Goal: Task Accomplishment & Management: Use online tool/utility

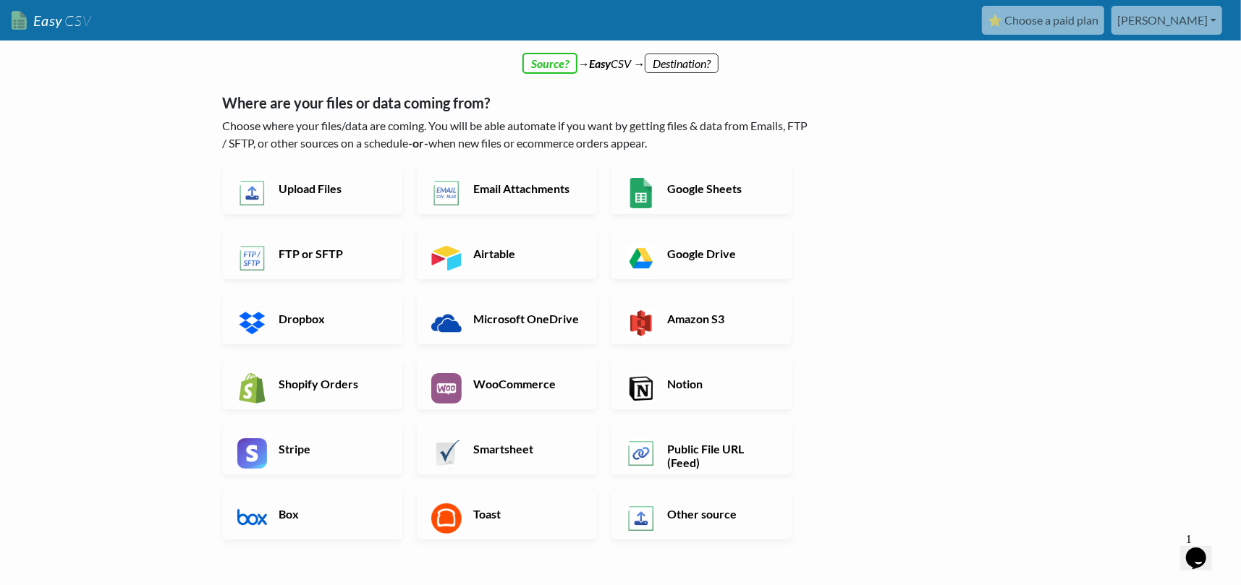
click at [1162, 25] on link "[PERSON_NAME]" at bounding box center [1166, 20] width 111 height 29
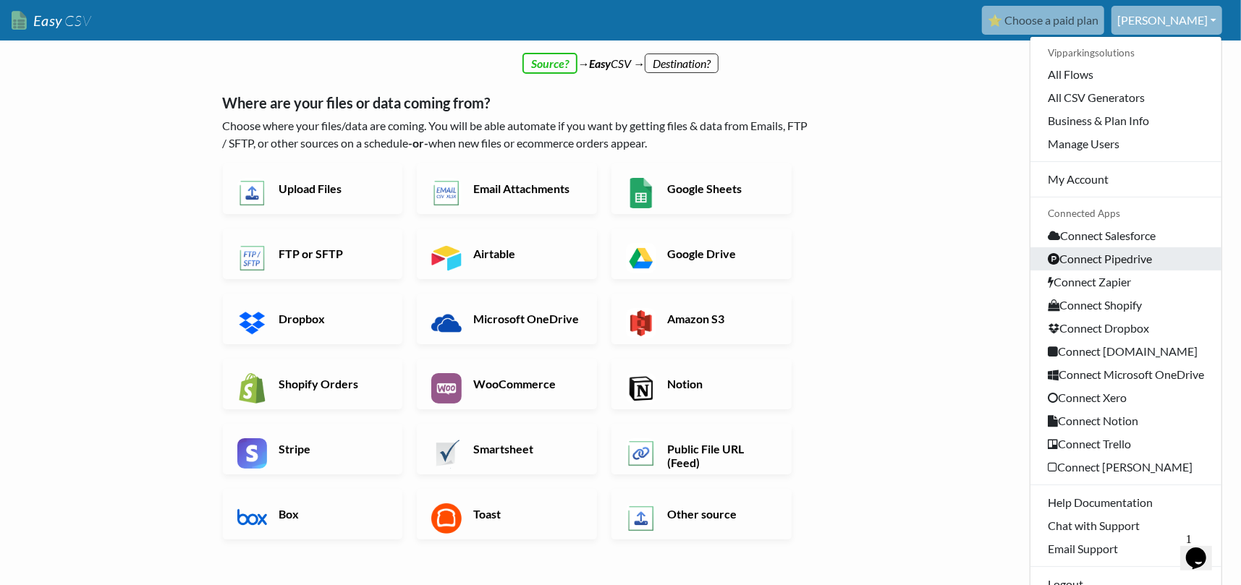
click at [1038, 271] on link "Connect Pipedrive" at bounding box center [1125, 258] width 191 height 23
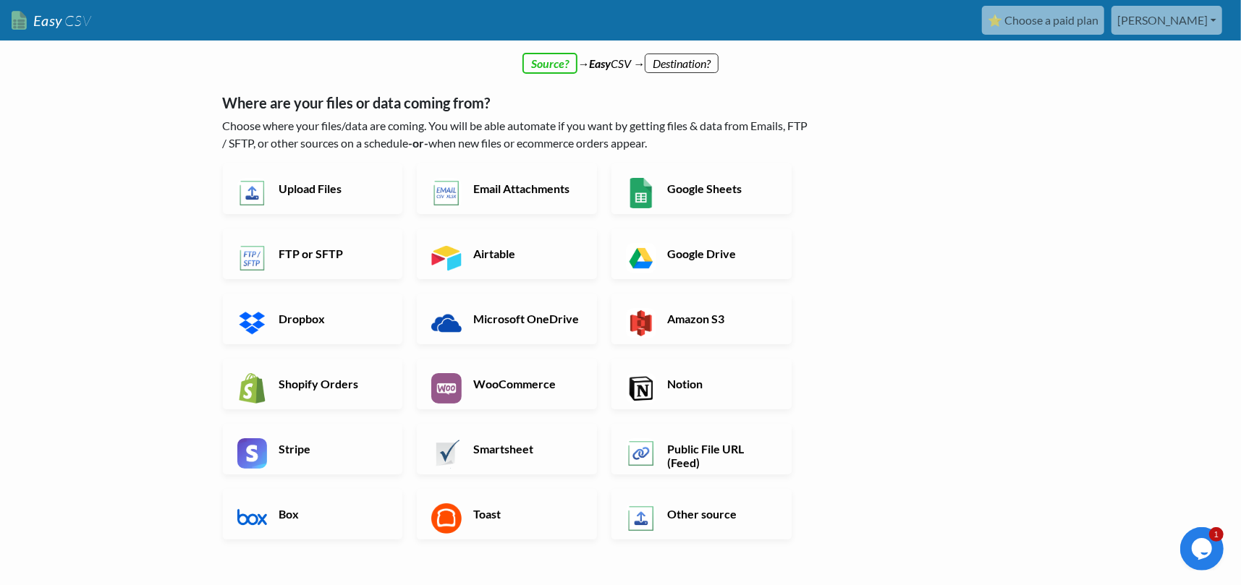
click at [1177, 32] on link "[PERSON_NAME]" at bounding box center [1166, 20] width 111 height 29
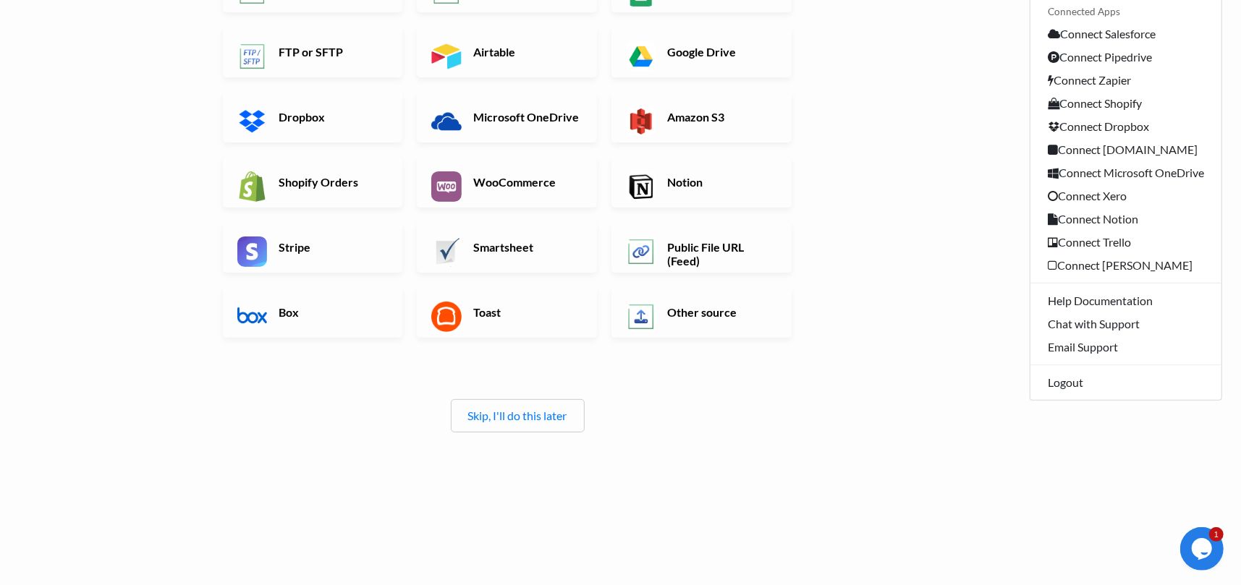
scroll to position [289, 0]
click at [528, 402] on div "Skip, I'll do this later" at bounding box center [518, 415] width 134 height 33
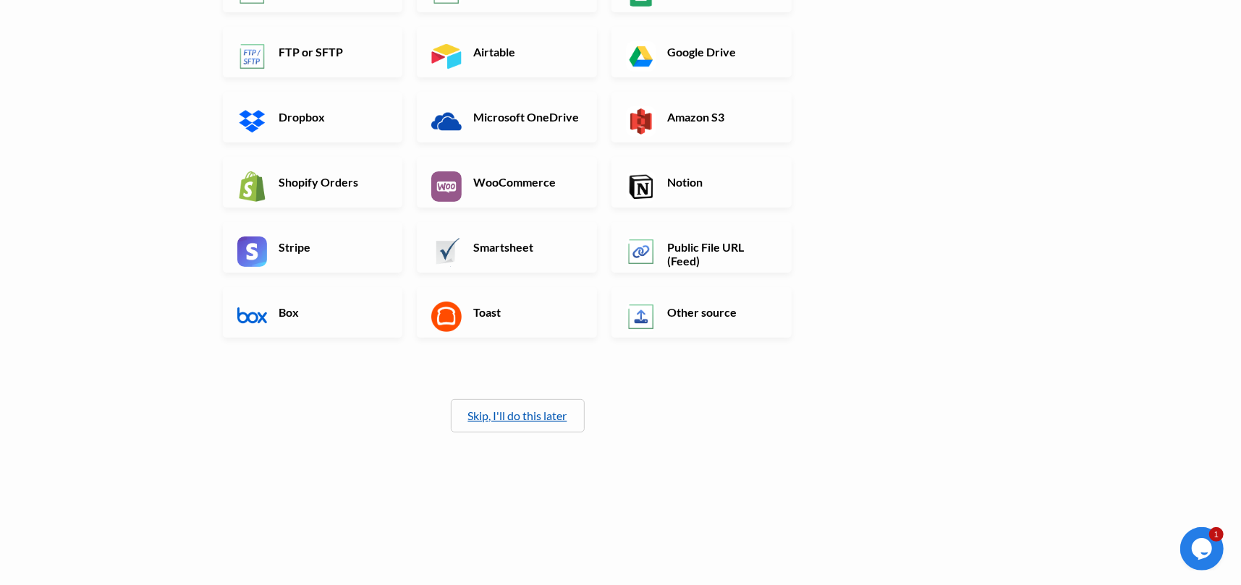
click at [532, 409] on link "Skip, I'll do this later" at bounding box center [517, 416] width 99 height 14
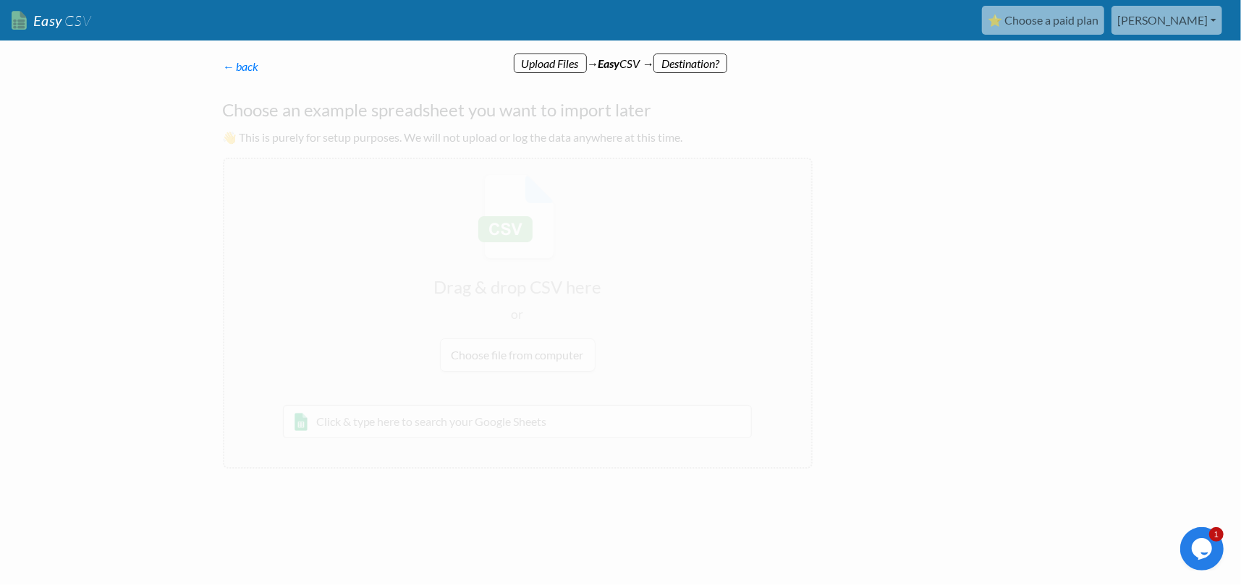
scroll to position [0, 0]
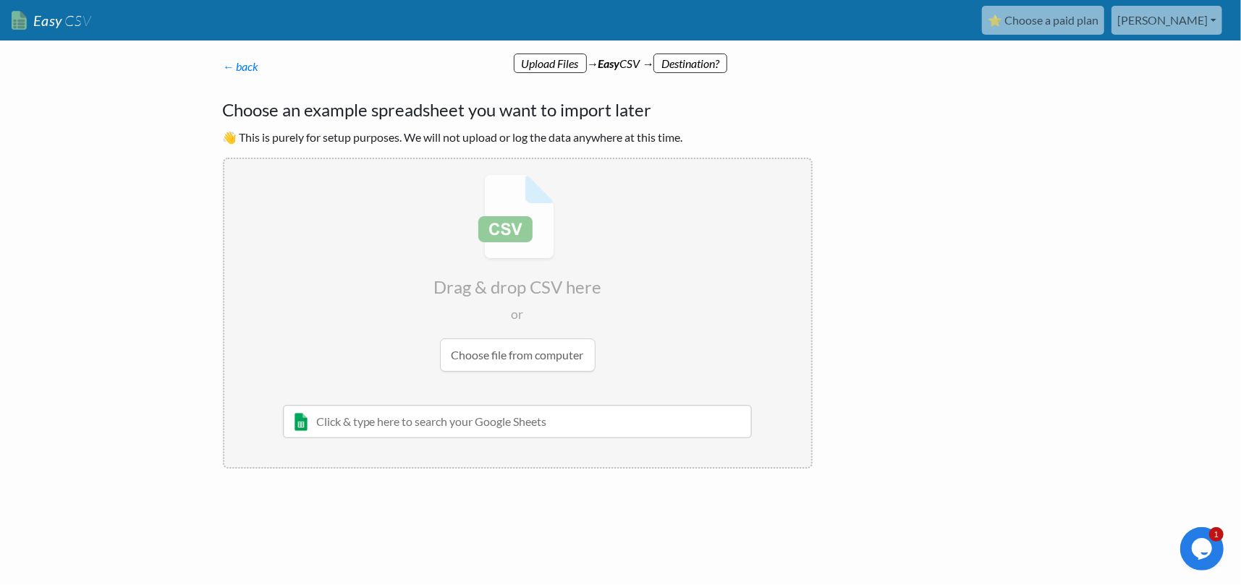
click at [553, 387] on input "file" at bounding box center [517, 273] width 587 height 228
type input "C:\fakepath\Vert Violations_All data_Sep 17, 2025 12_00 am-Sep 18, 2025 12_00 a…"
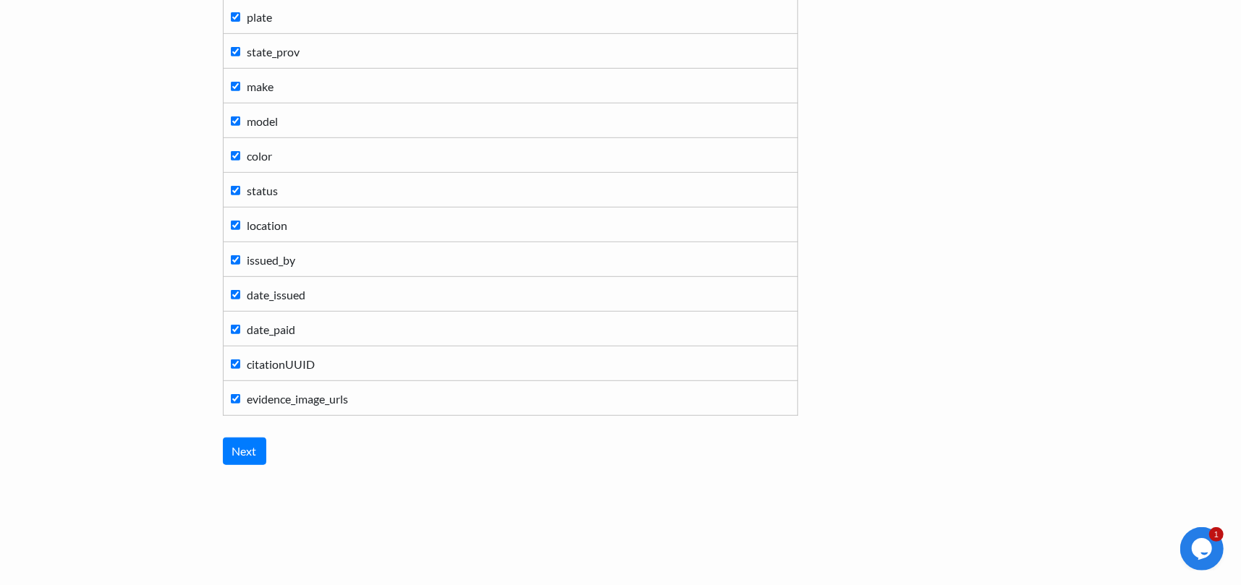
scroll to position [574, 0]
click at [241, 388] on label "evidence_image_urls" at bounding box center [510, 398] width 559 height 20
click at [240, 394] on input "evidence_image_urls" at bounding box center [235, 398] width 9 height 9
checkbox input "false"
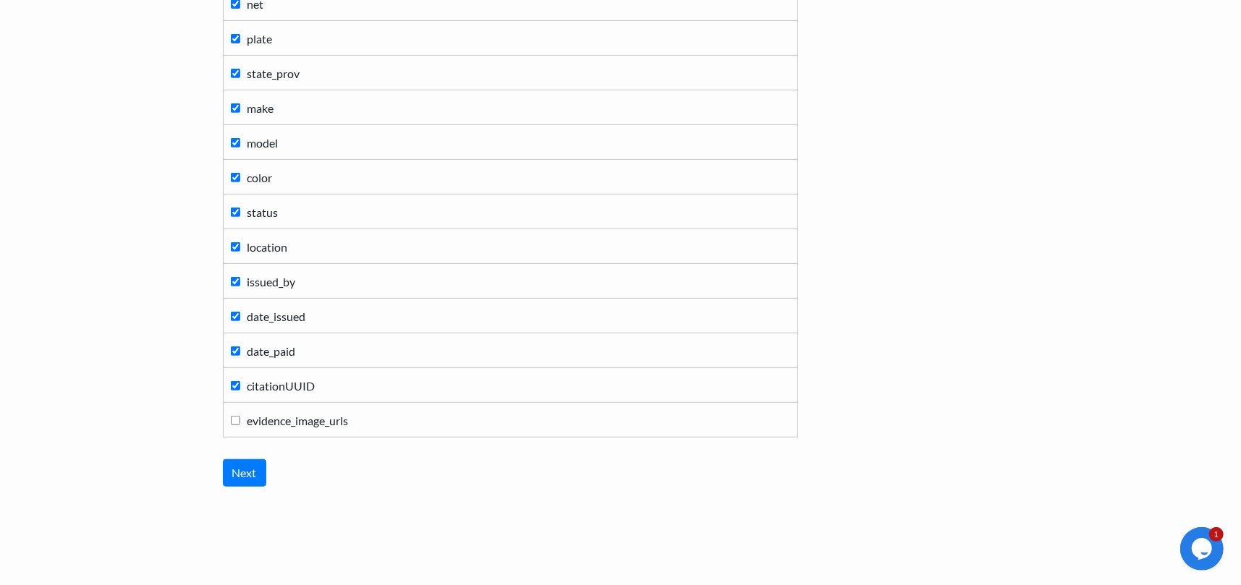
scroll to position [430, 0]
click at [233, 287] on input "issued_by" at bounding box center [235, 282] width 9 height 9
checkbox input "false"
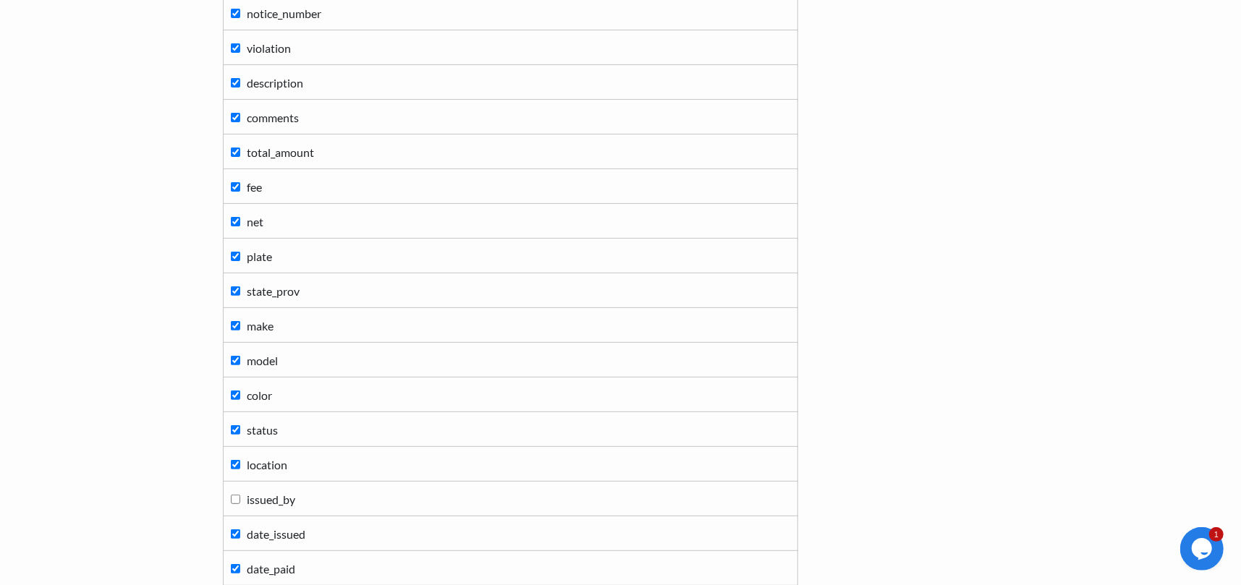
scroll to position [574, 0]
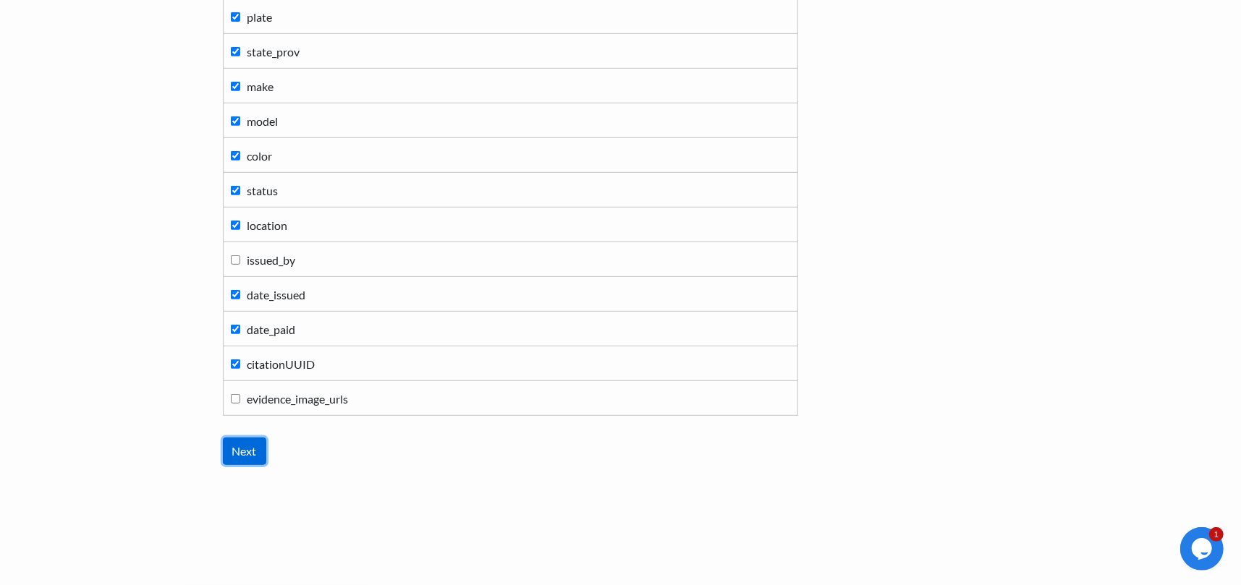
click at [256, 438] on input "Next" at bounding box center [244, 451] width 43 height 27
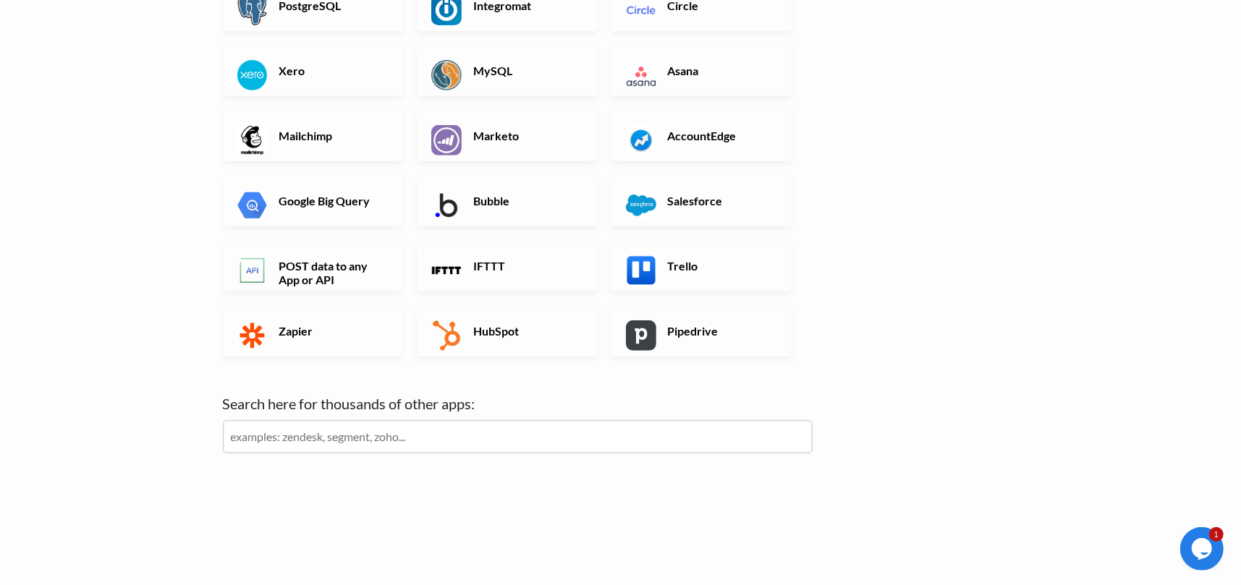
scroll to position [480, 0]
click at [404, 420] on input "text" at bounding box center [518, 436] width 590 height 33
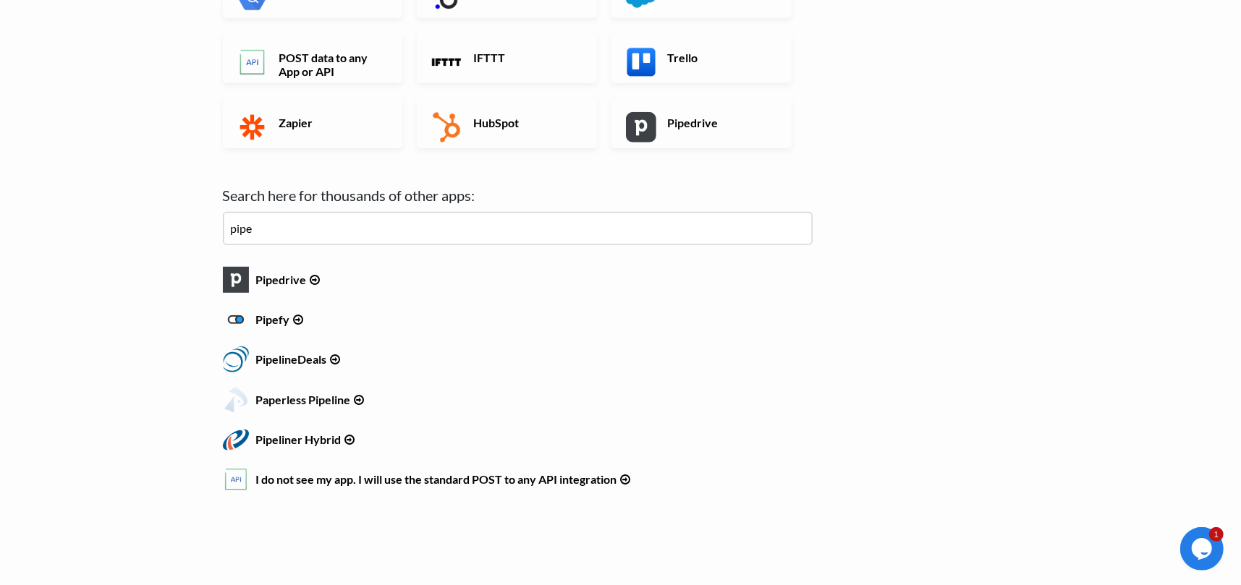
scroll to position [624, 0]
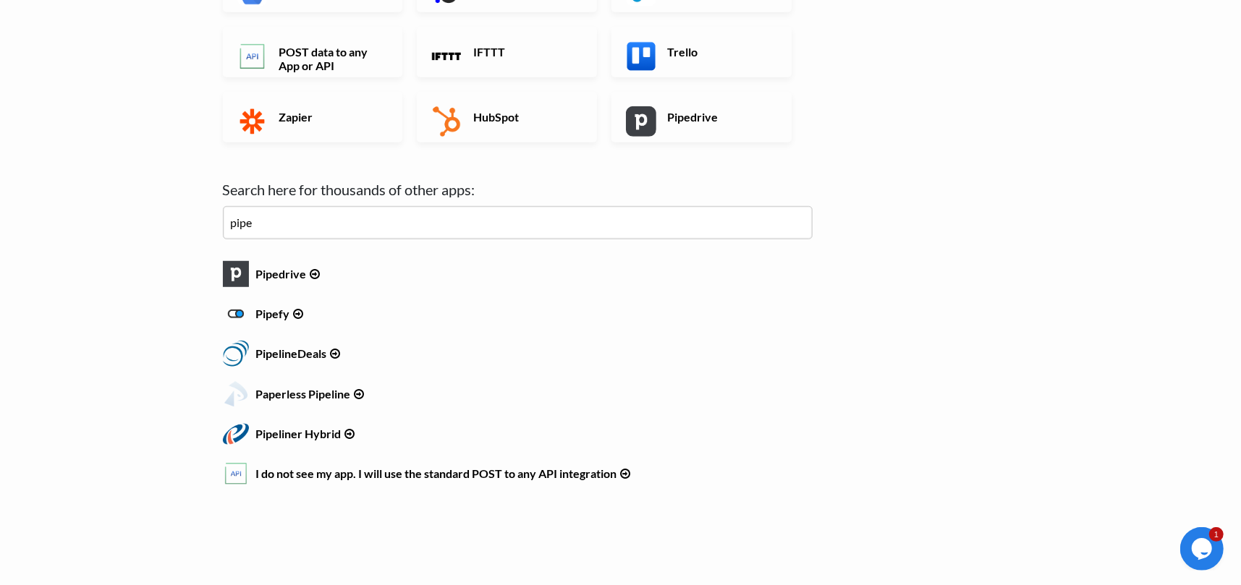
type input "pipe"
click at [513, 480] on h6 "I do not see my app. I will use the standard POST to any API integration" at bounding box center [518, 471] width 590 height 20
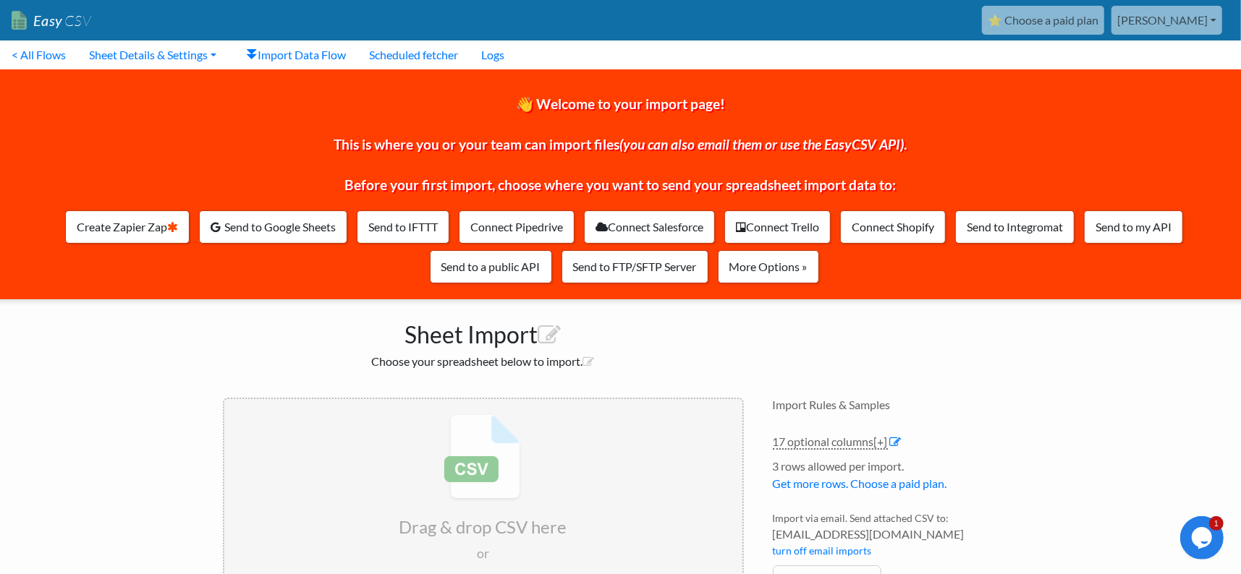
scroll to position [170, 0]
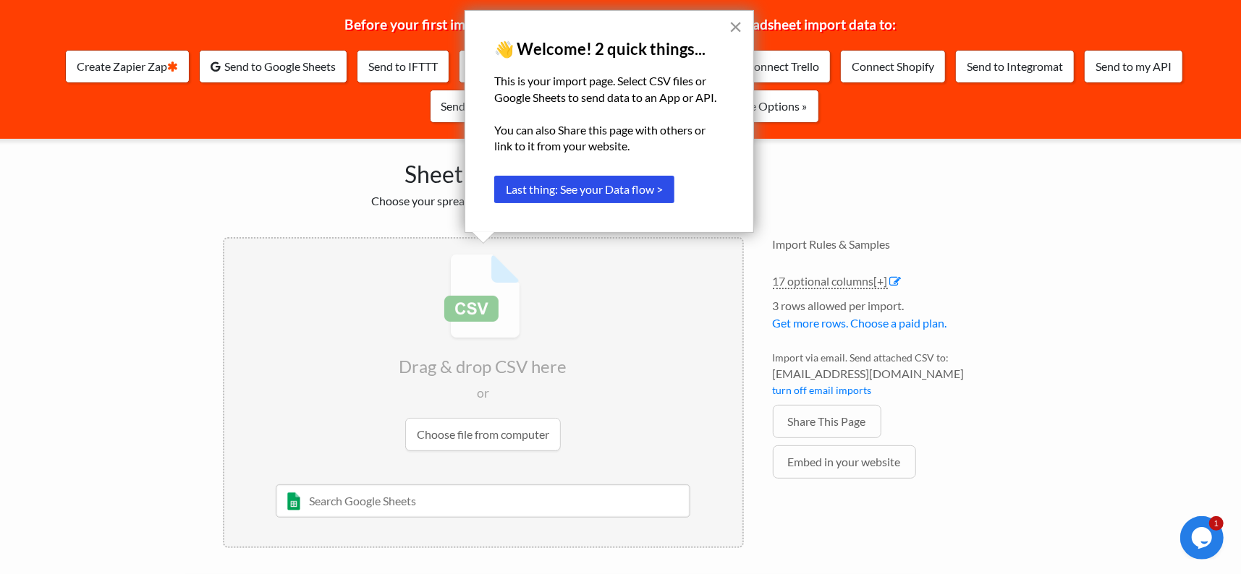
click at [737, 16] on button "×" at bounding box center [735, 26] width 14 height 23
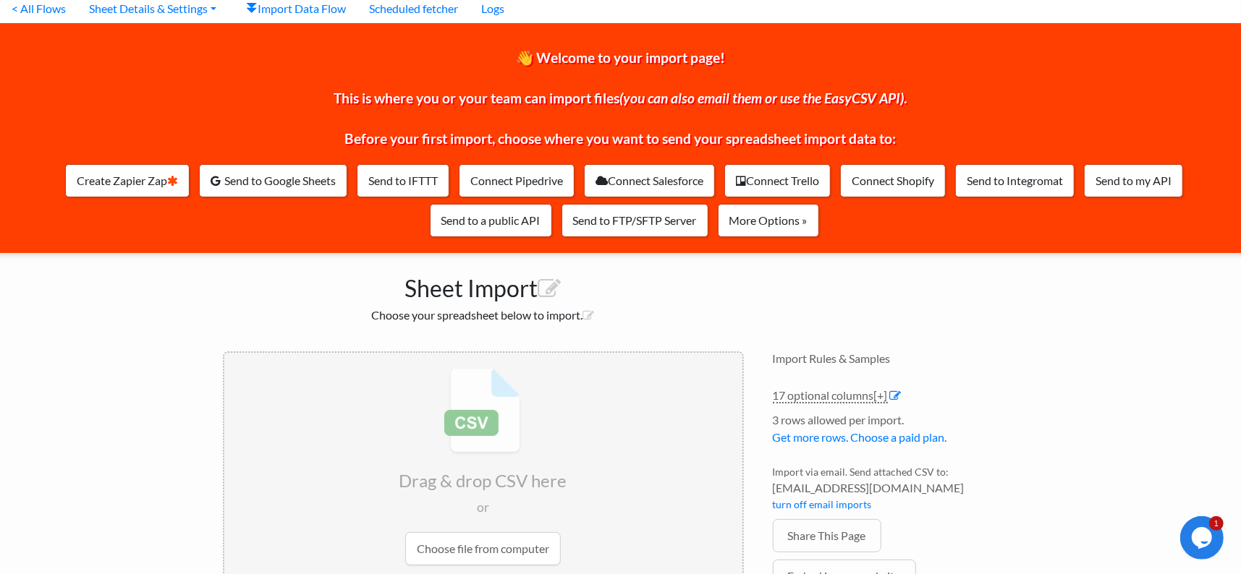
scroll to position [72, 0]
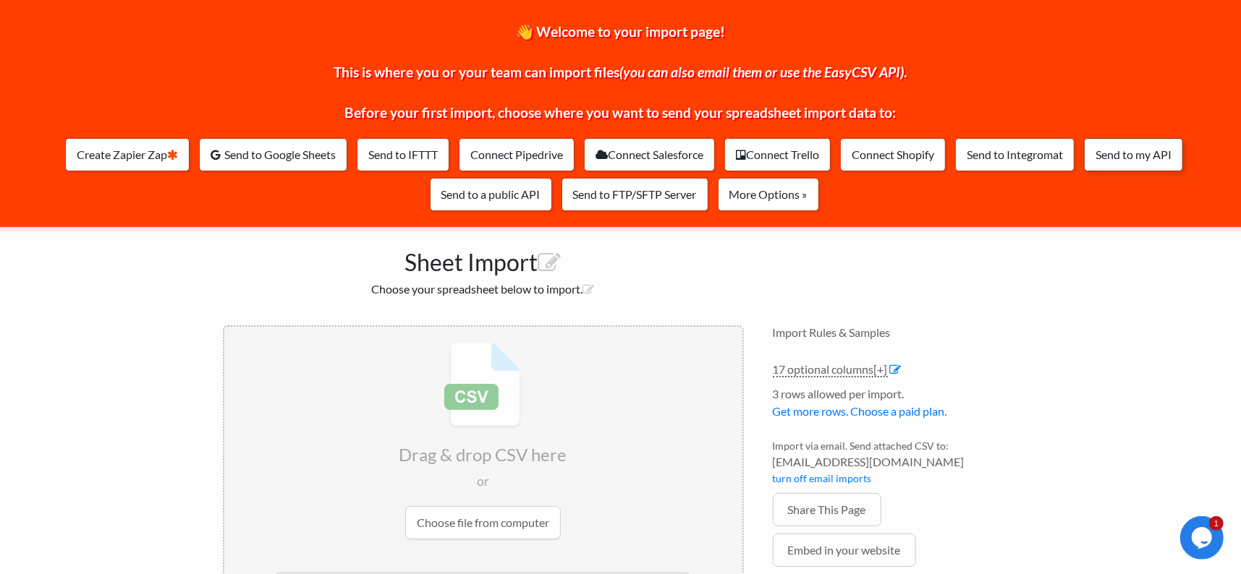
click at [1084, 171] on link "Send to my API" at bounding box center [1133, 154] width 99 height 33
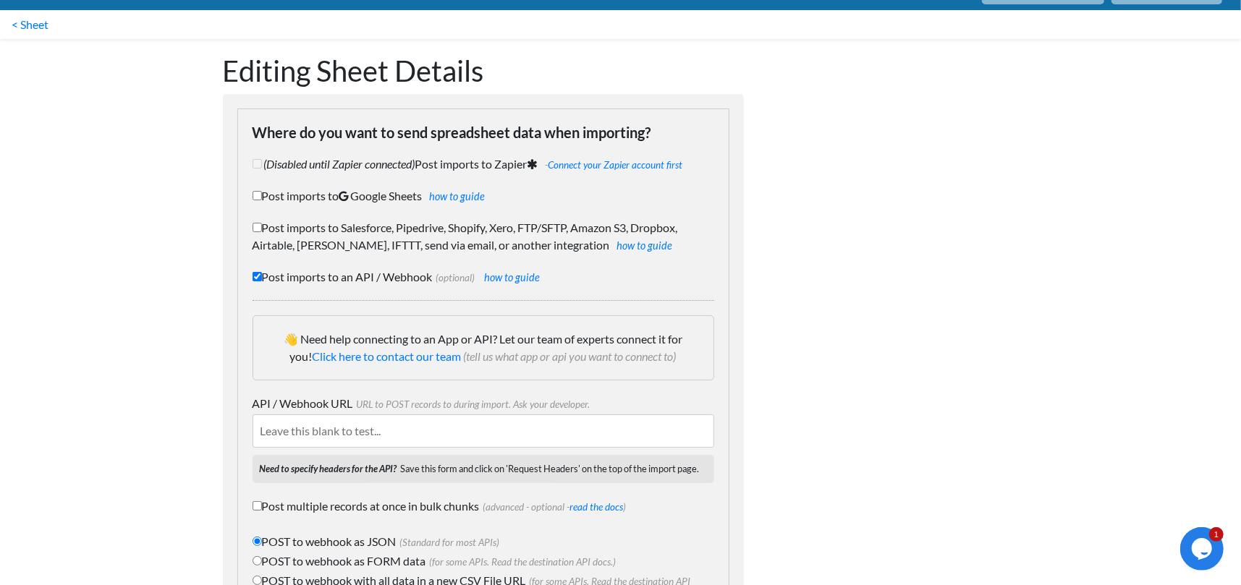
scroll to position [26, 0]
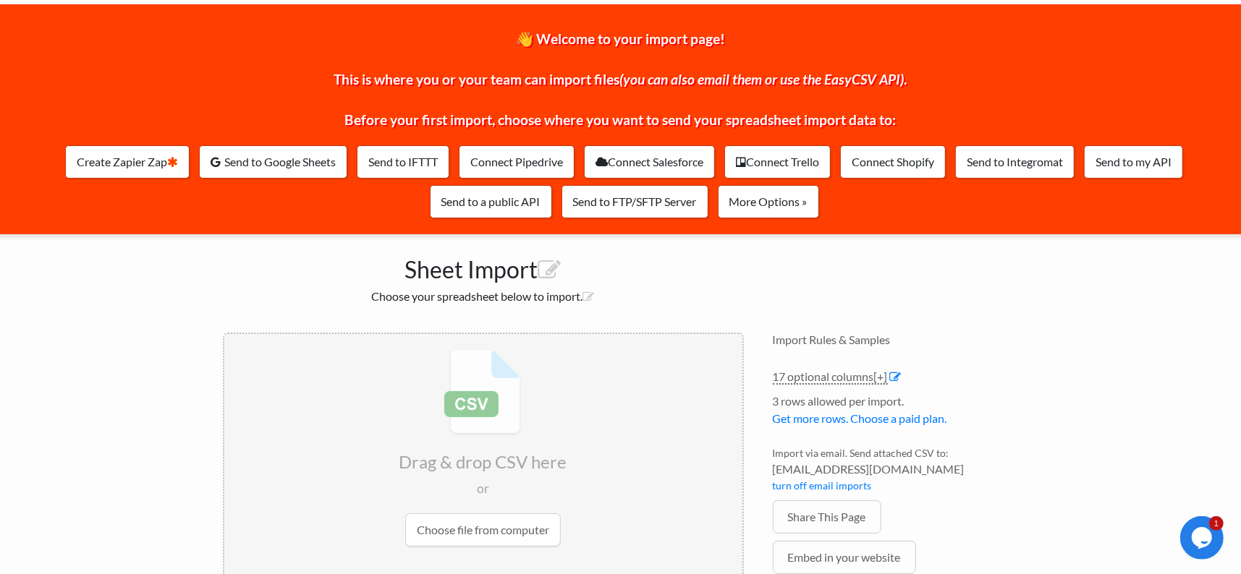
scroll to position [58, 0]
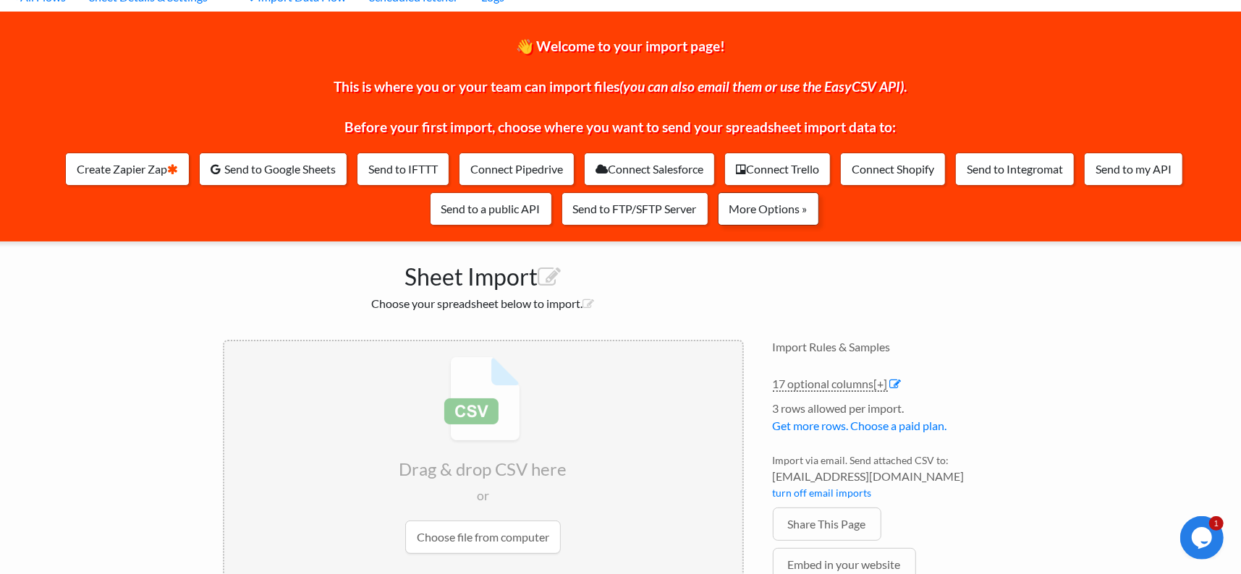
click at [819, 224] on link "More Options »" at bounding box center [768, 208] width 101 height 33
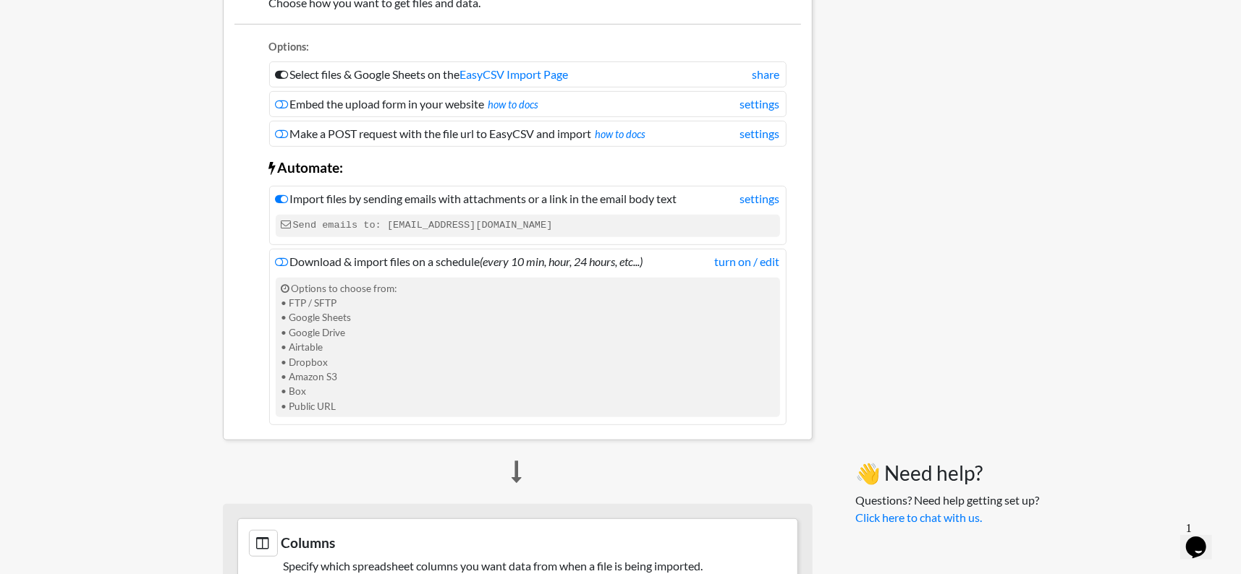
scroll to position [281, 0]
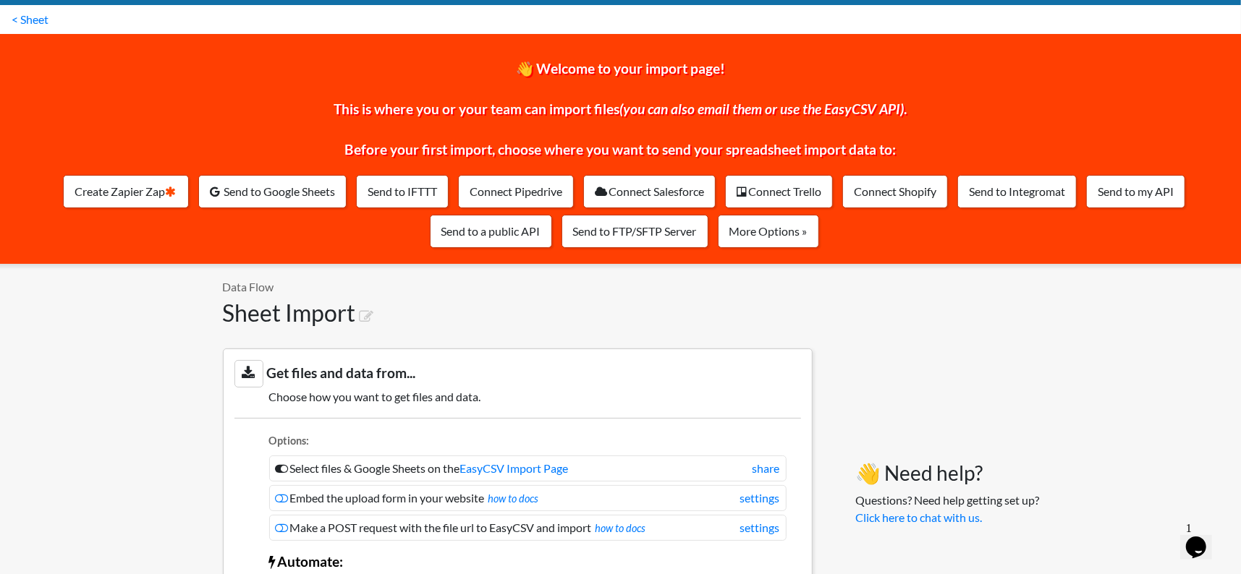
scroll to position [0, 0]
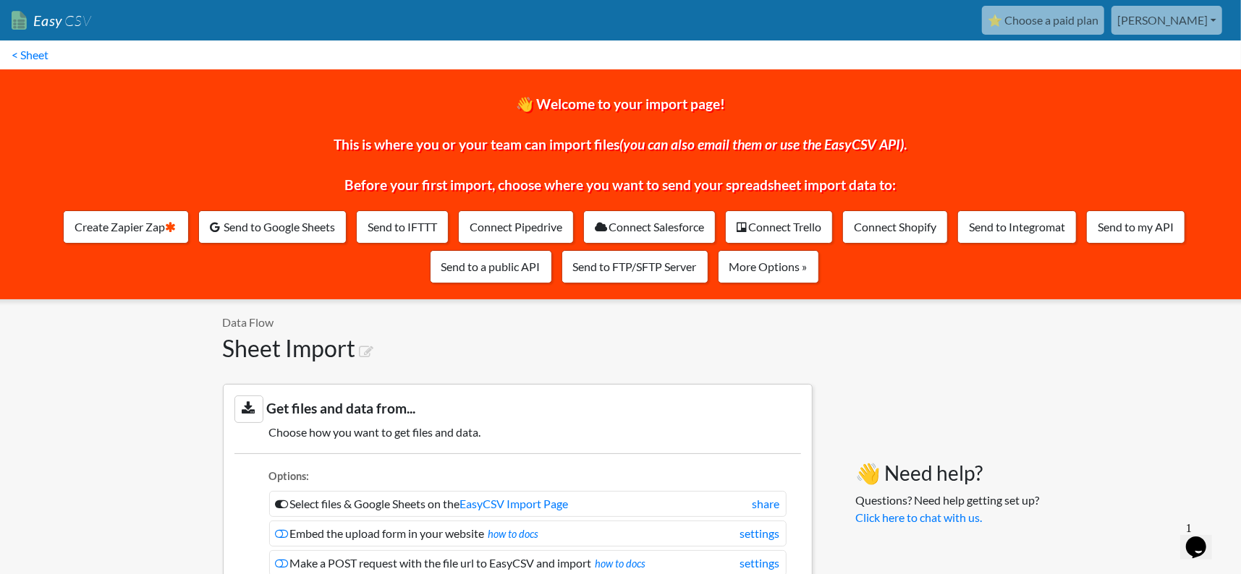
click at [1162, 25] on link "[PERSON_NAME]" at bounding box center [1166, 20] width 111 height 29
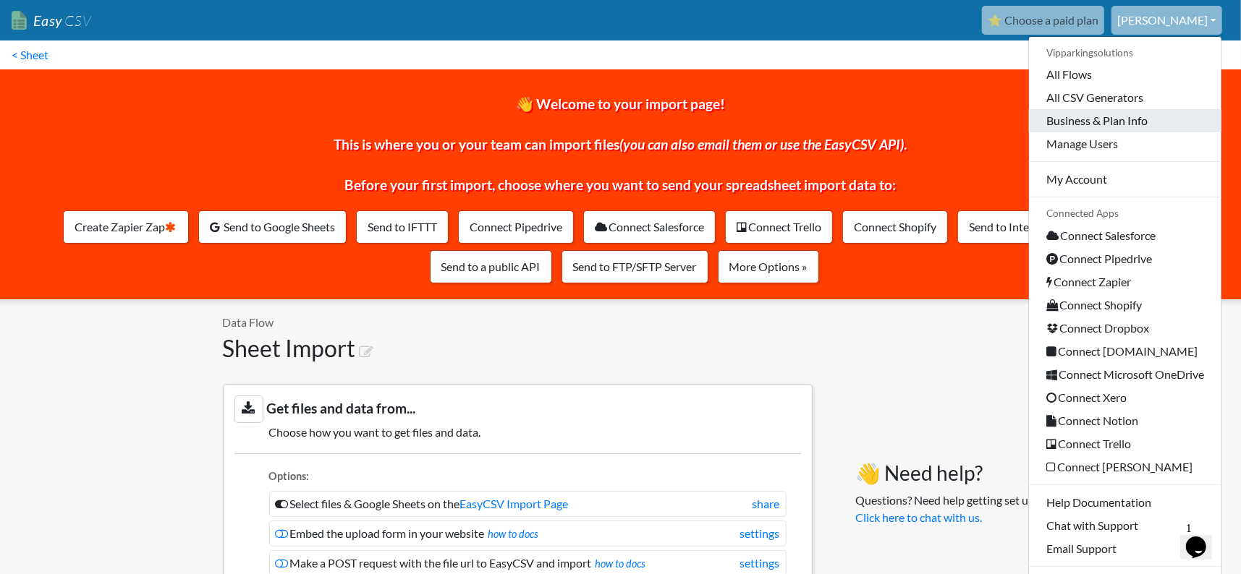
click at [1093, 132] on link "Business & Plan Info" at bounding box center [1125, 120] width 192 height 23
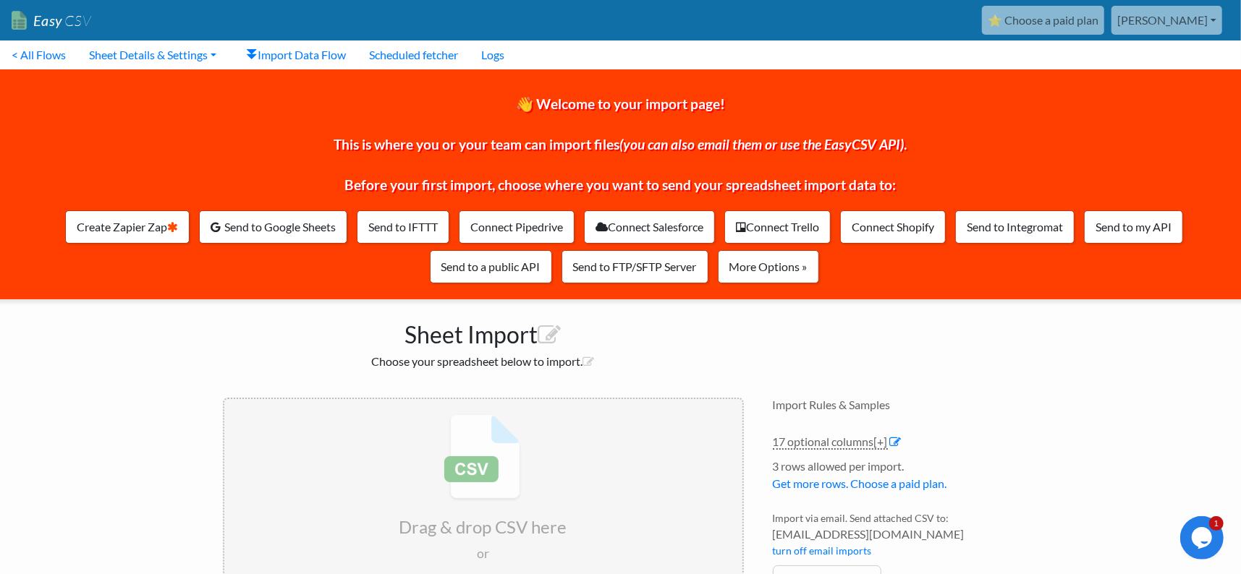
click at [1183, 19] on link "[PERSON_NAME]" at bounding box center [1166, 20] width 111 height 29
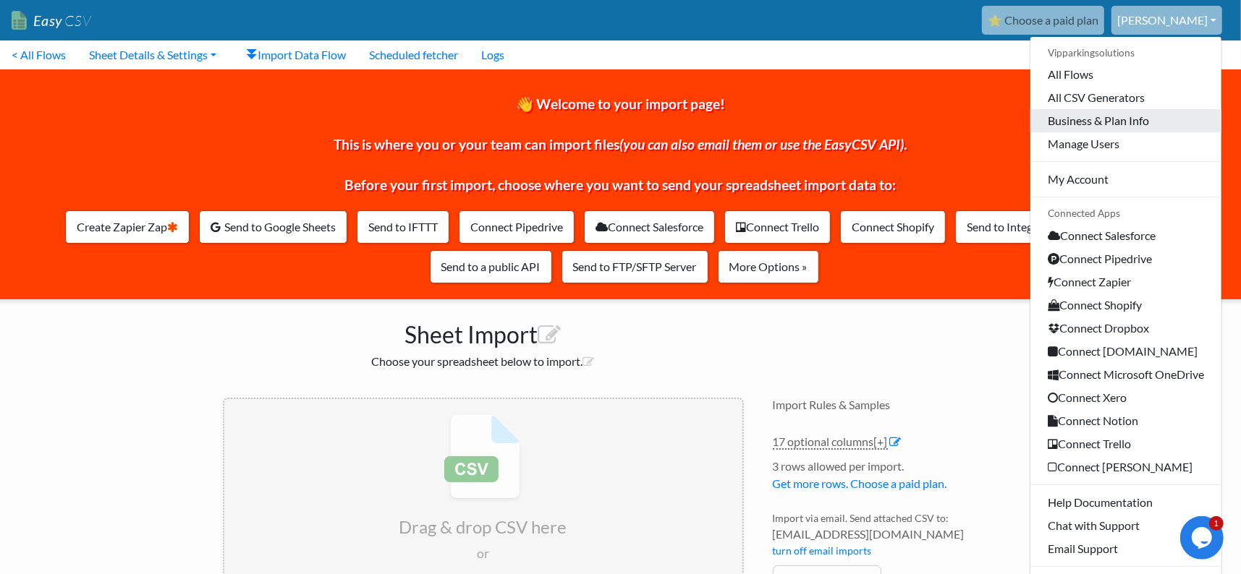
click at [1092, 132] on link "Business & Plan Info" at bounding box center [1125, 120] width 191 height 23
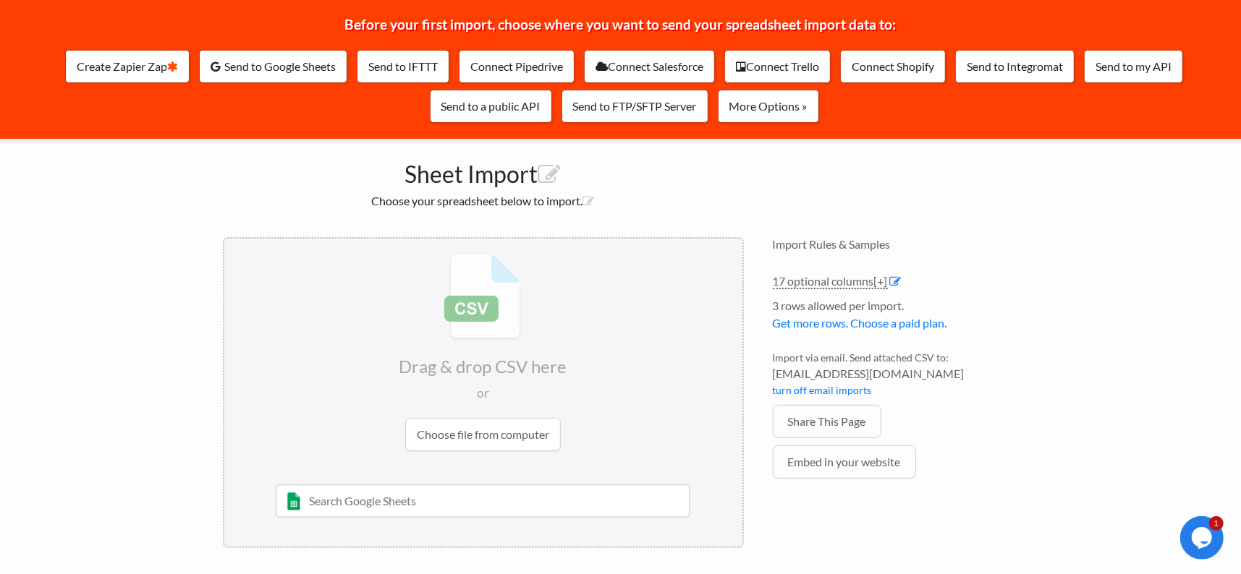
scroll to position [203, 0]
click at [480, 421] on input "file" at bounding box center [483, 353] width 518 height 228
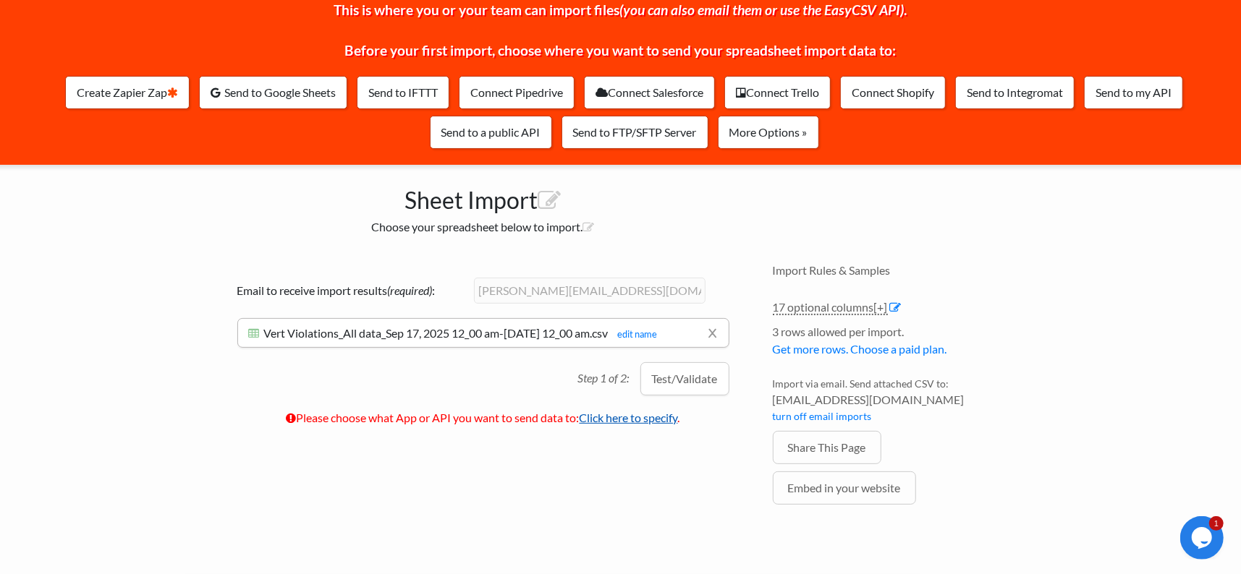
click at [671, 425] on link "Click here to specify" at bounding box center [628, 418] width 98 height 14
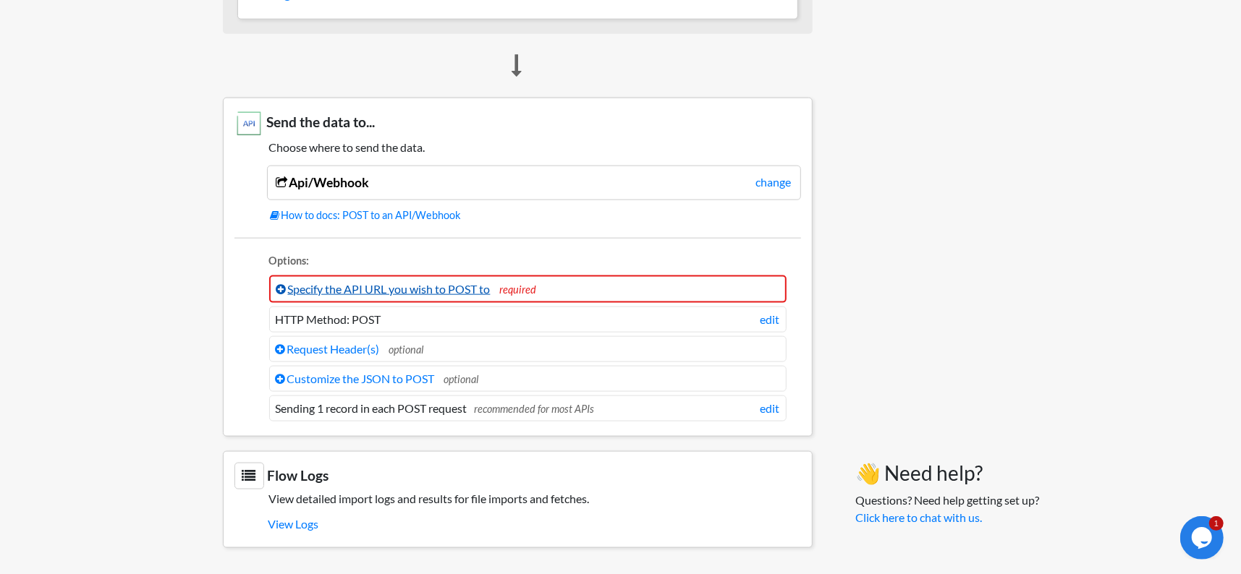
click at [472, 282] on link "Specify the API URL you wish to POST to" at bounding box center [383, 289] width 214 height 14
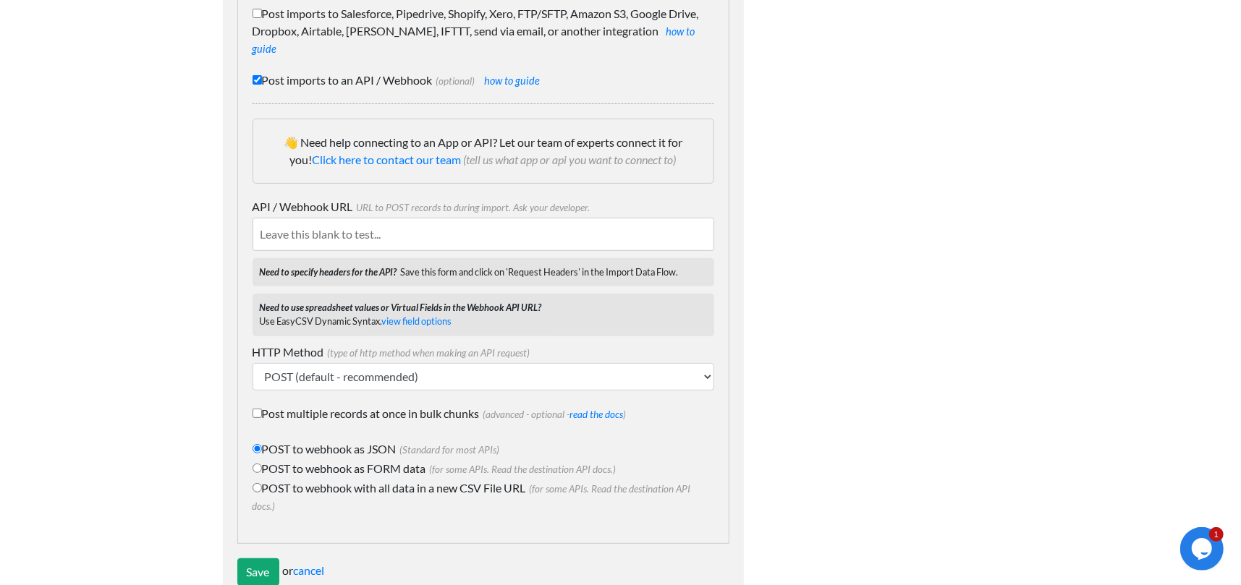
scroll to position [289, 0]
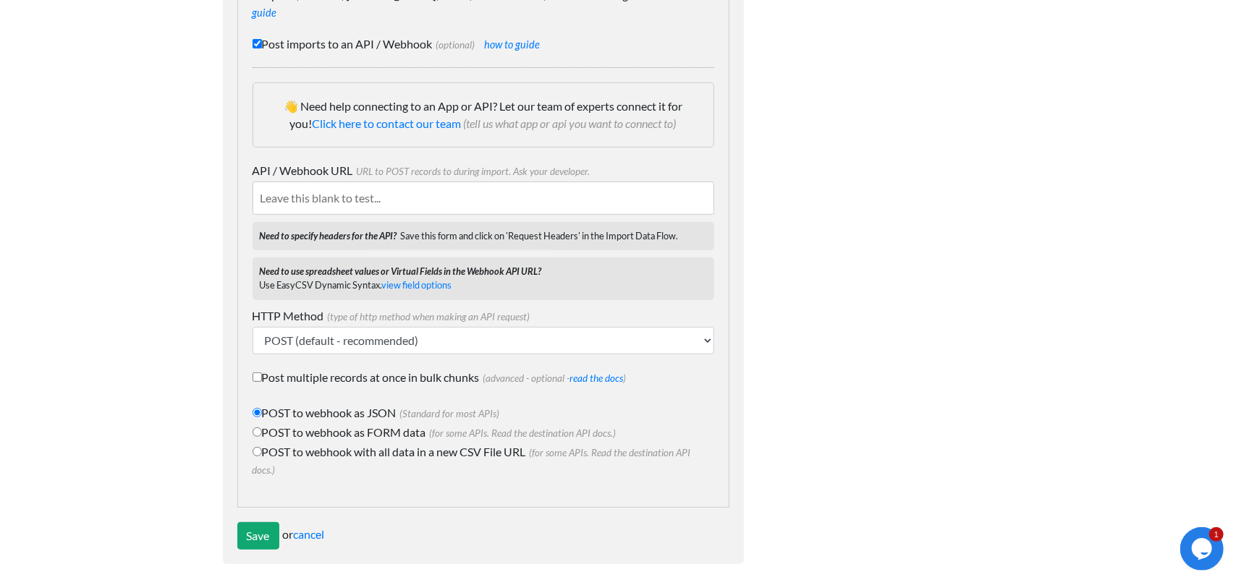
click at [354, 215] on input "API / Webhook URL URL to POST records to during import. Ask your developer." at bounding box center [483, 198] width 462 height 33
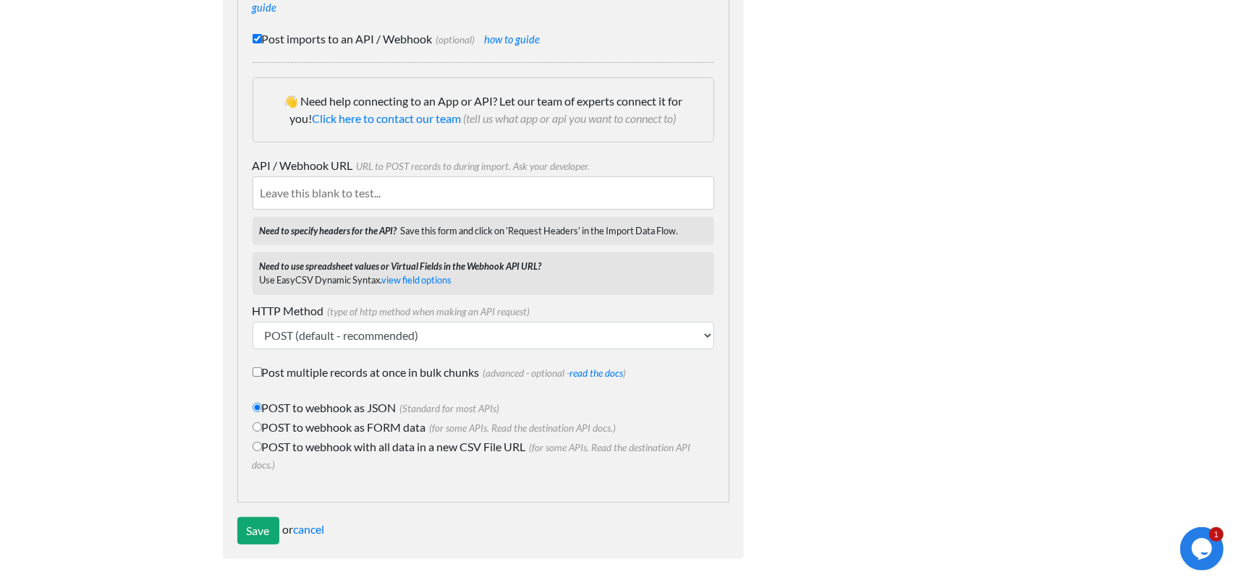
scroll to position [506, 0]
click at [257, 524] on input "Save" at bounding box center [258, 530] width 42 height 27
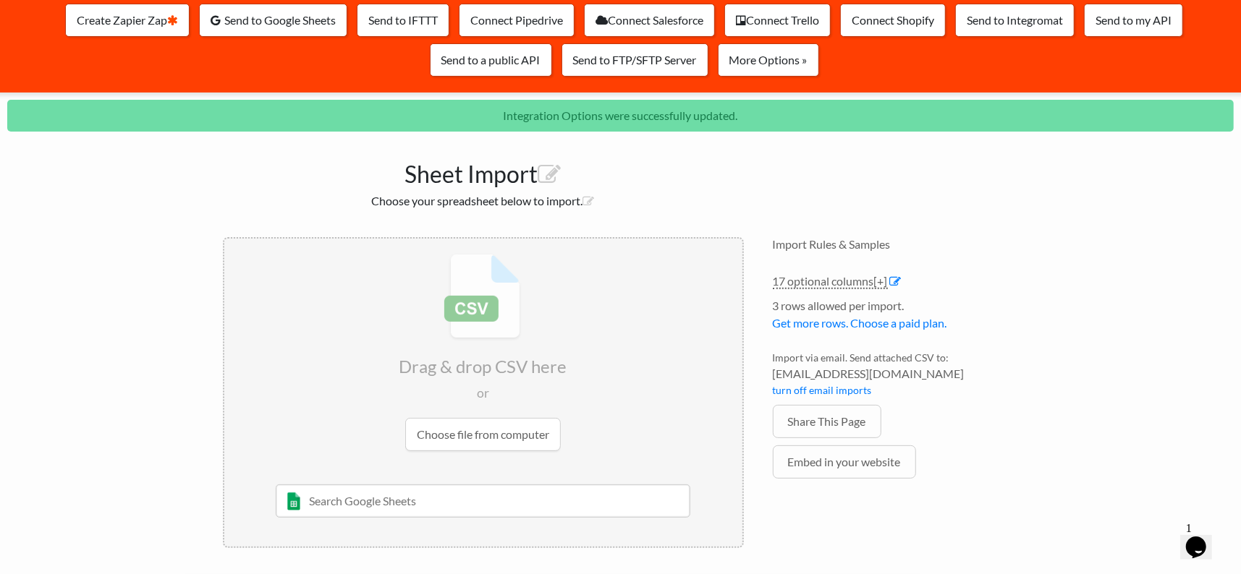
scroll to position [253, 0]
click at [854, 274] on link "17 optional columns [+]" at bounding box center [830, 281] width 115 height 15
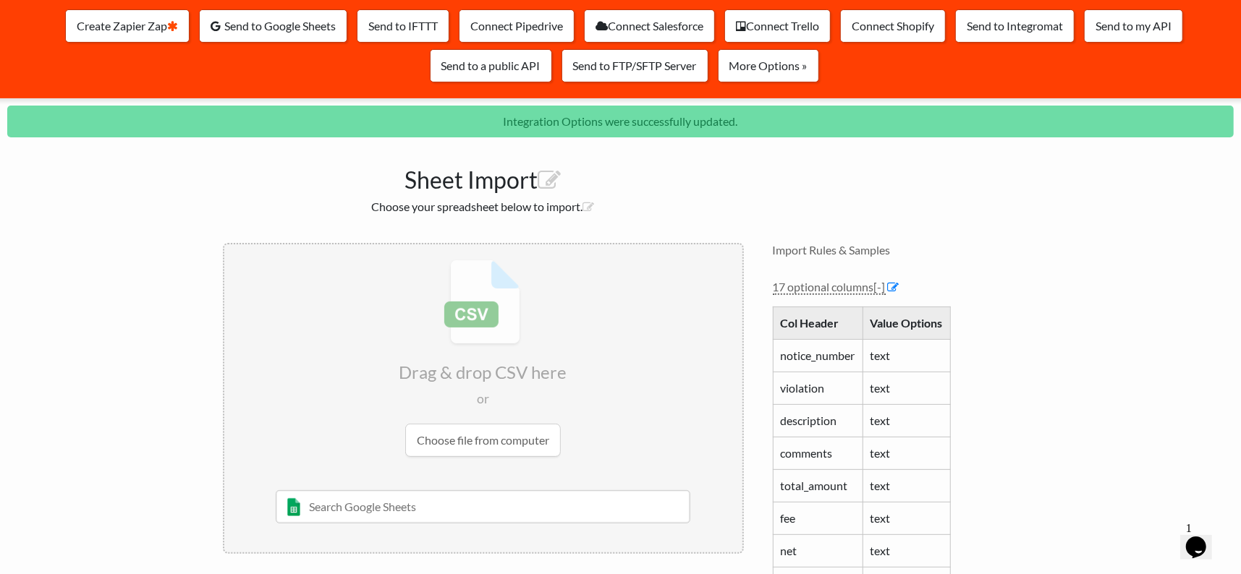
scroll to position [217, 0]
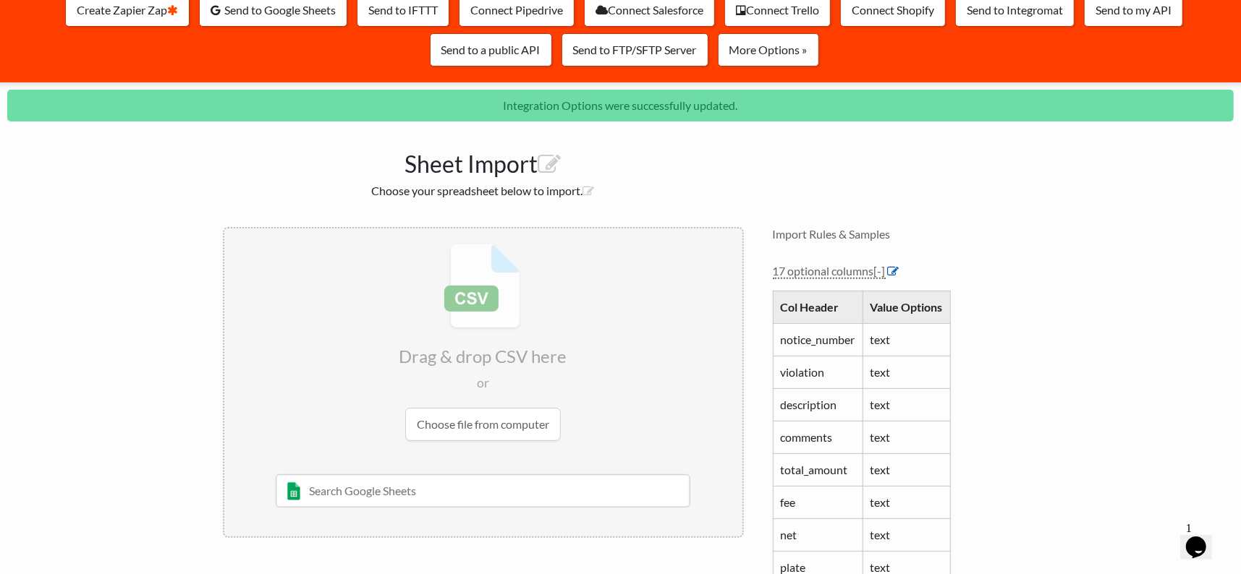
click at [899, 277] on icon at bounding box center [894, 271] width 12 height 12
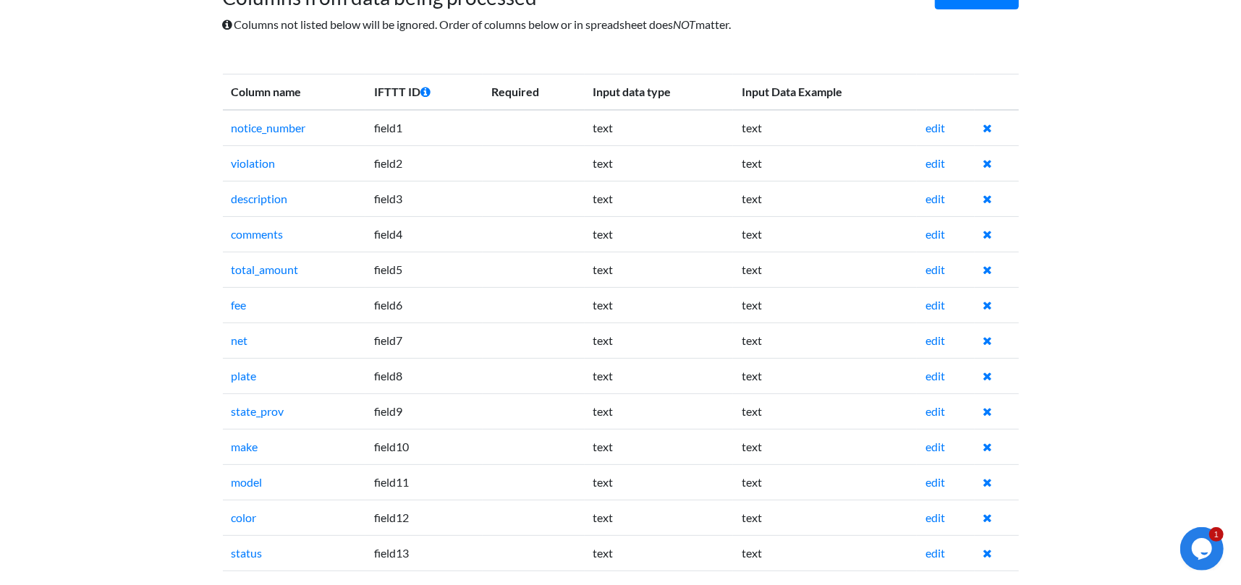
scroll to position [145, 0]
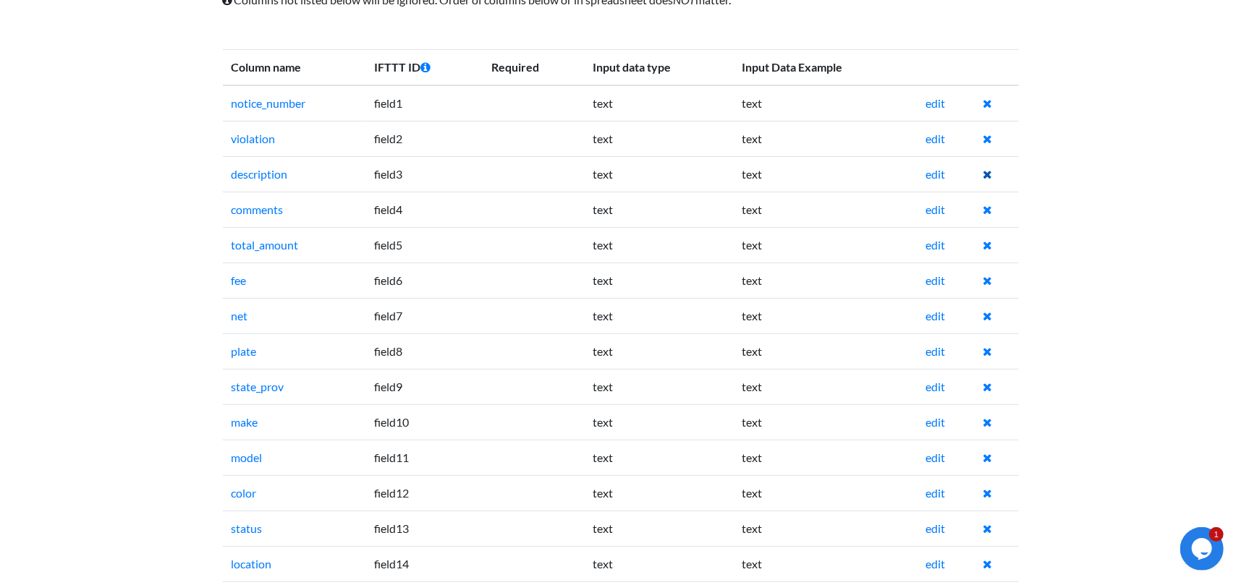
click at [990, 180] on icon at bounding box center [987, 175] width 9 height 12
click at [991, 216] on icon at bounding box center [987, 210] width 9 height 12
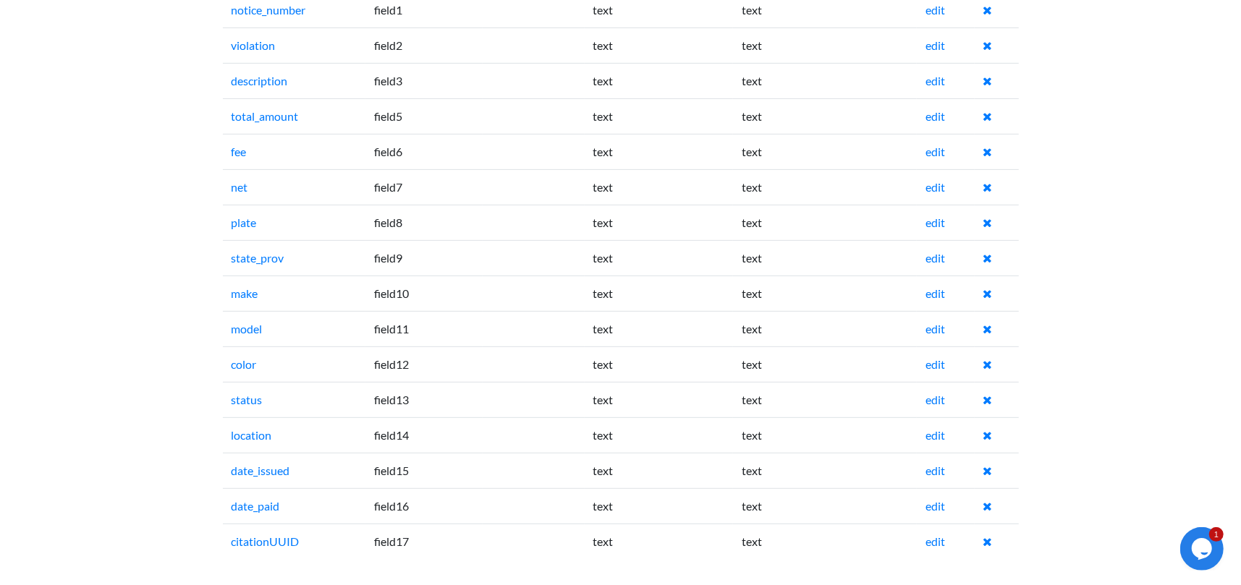
scroll to position [362, 0]
click at [990, 192] on icon at bounding box center [987, 188] width 9 height 12
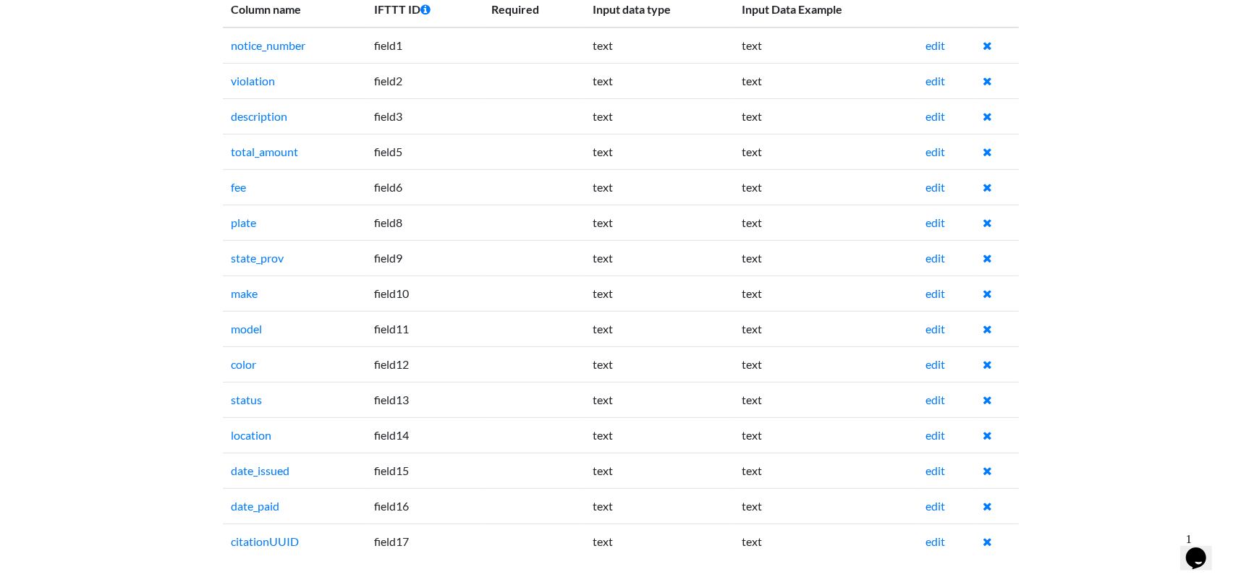
scroll to position [362, 0]
click at [992, 288] on icon at bounding box center [987, 294] width 9 height 12
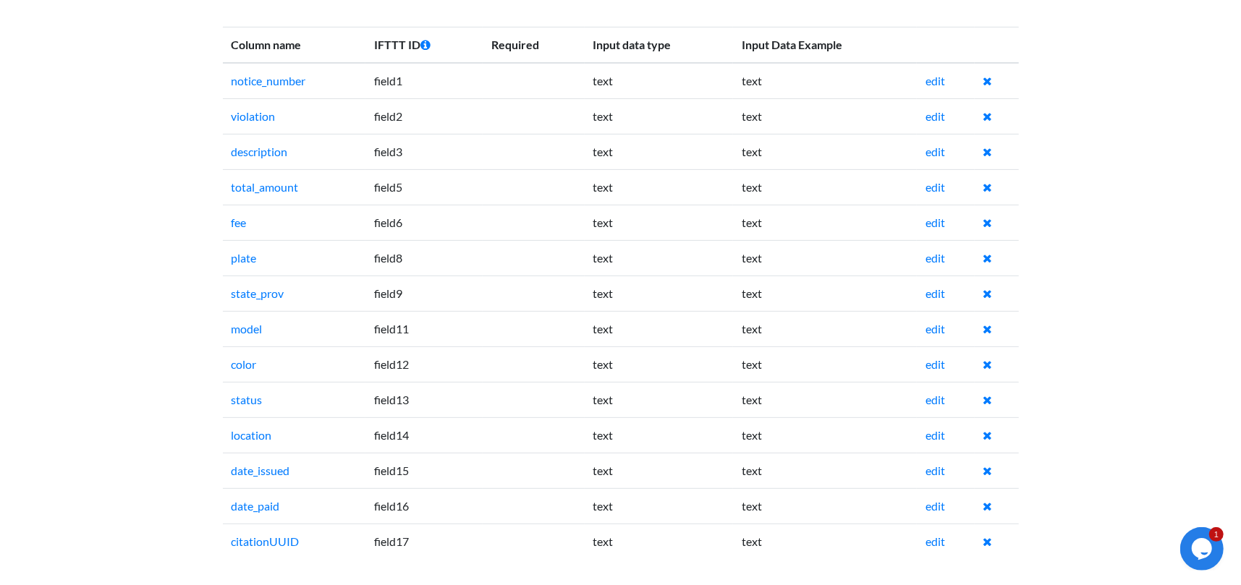
scroll to position [370, 0]
click at [992, 359] on icon at bounding box center [987, 365] width 9 height 12
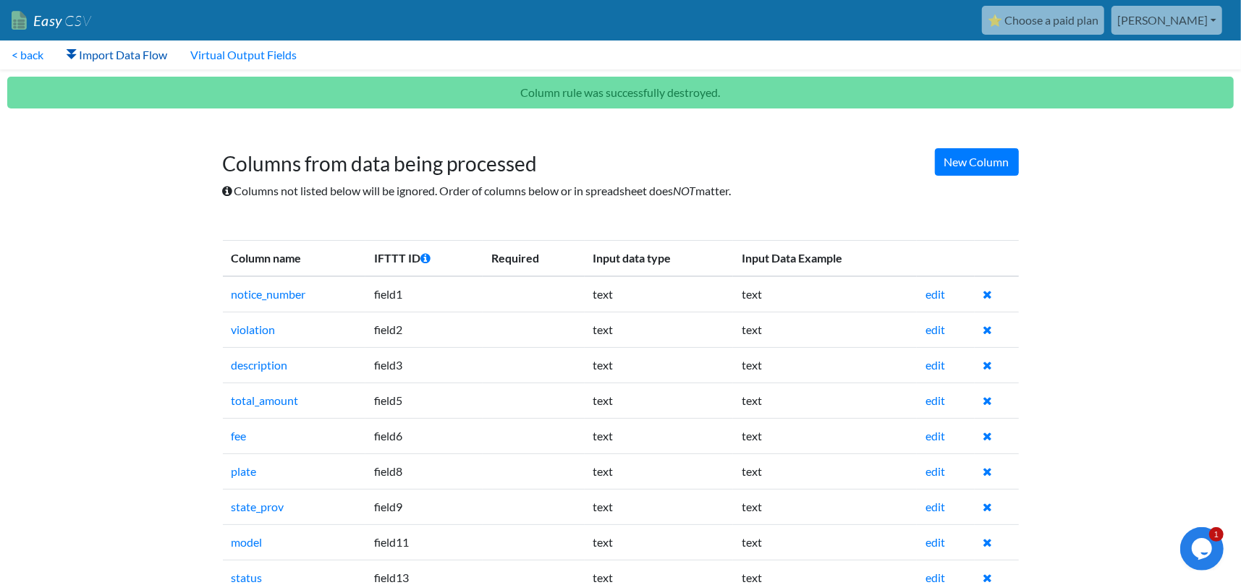
click at [176, 61] on link "Import Data Flow" at bounding box center [117, 55] width 124 height 29
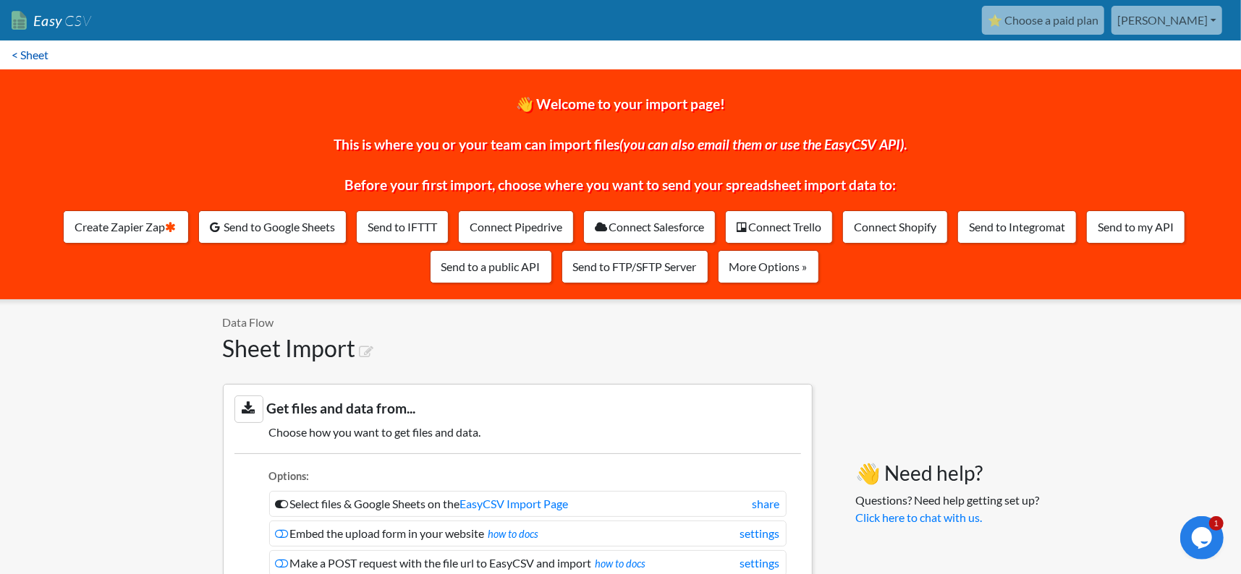
click at [47, 58] on link "< Sheet" at bounding box center [30, 55] width 60 height 29
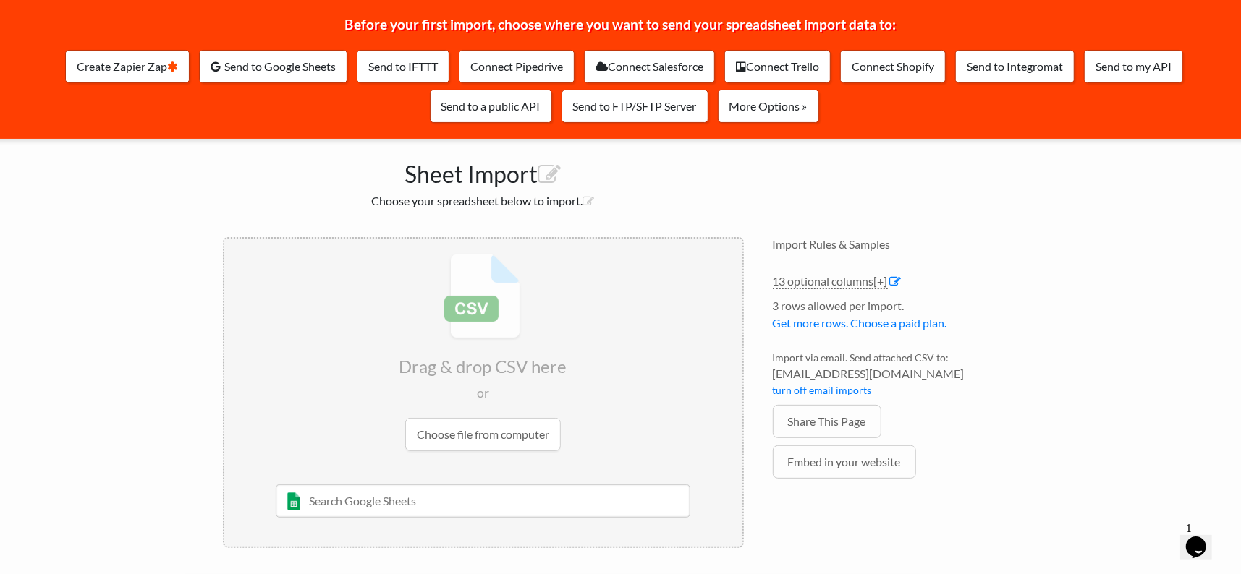
scroll to position [203, 0]
click at [833, 422] on link "Share This Page" at bounding box center [827, 421] width 109 height 33
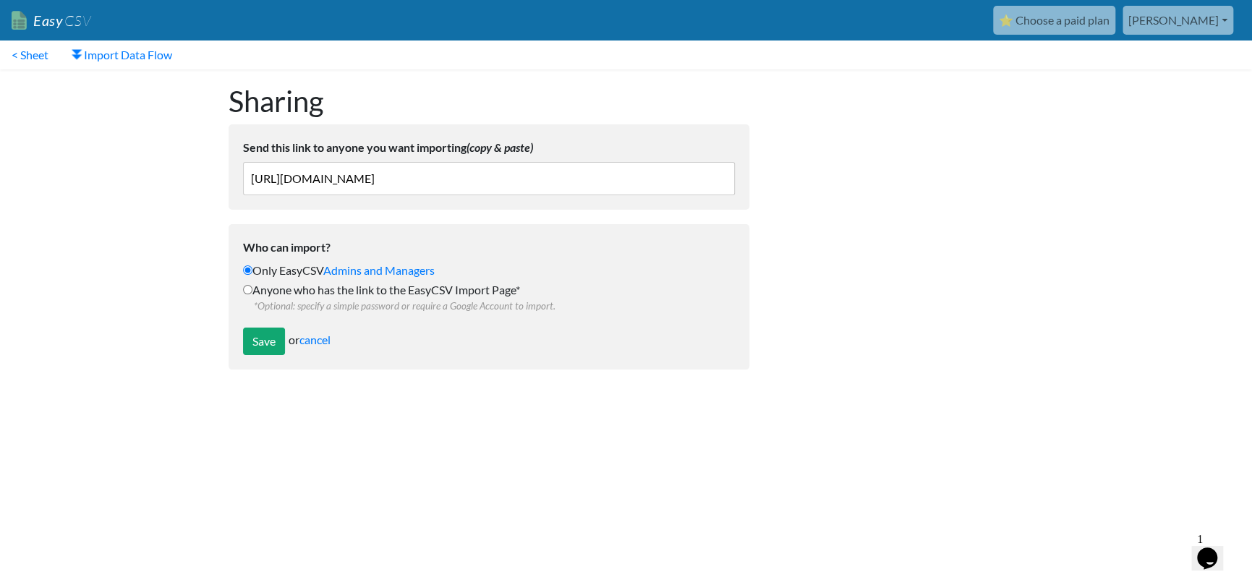
click at [300, 313] on label "Anyone who has the link to the EasyCSV Import Page* *Optional: specify a simple…" at bounding box center [489, 297] width 492 height 32
click at [252, 294] on input "Anyone who has the link to the EasyCSV Import Page* *Optional: specify a simple…" at bounding box center [247, 289] width 9 height 9
radio input "true"
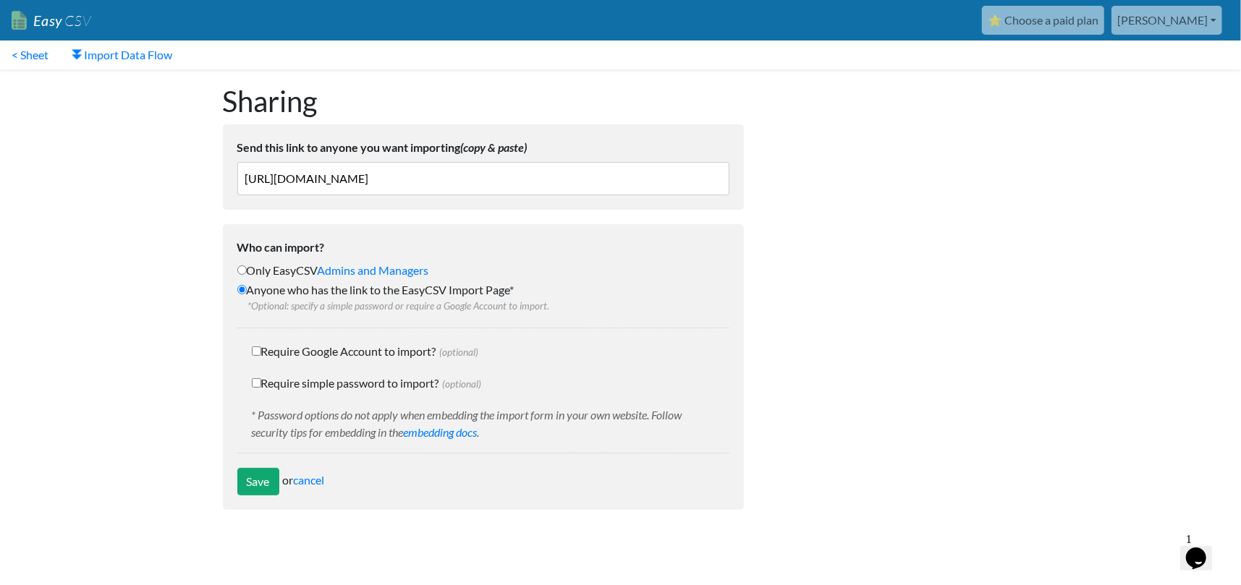
scroll to position [24, 0]
click at [277, 496] on input "Save" at bounding box center [258, 481] width 42 height 27
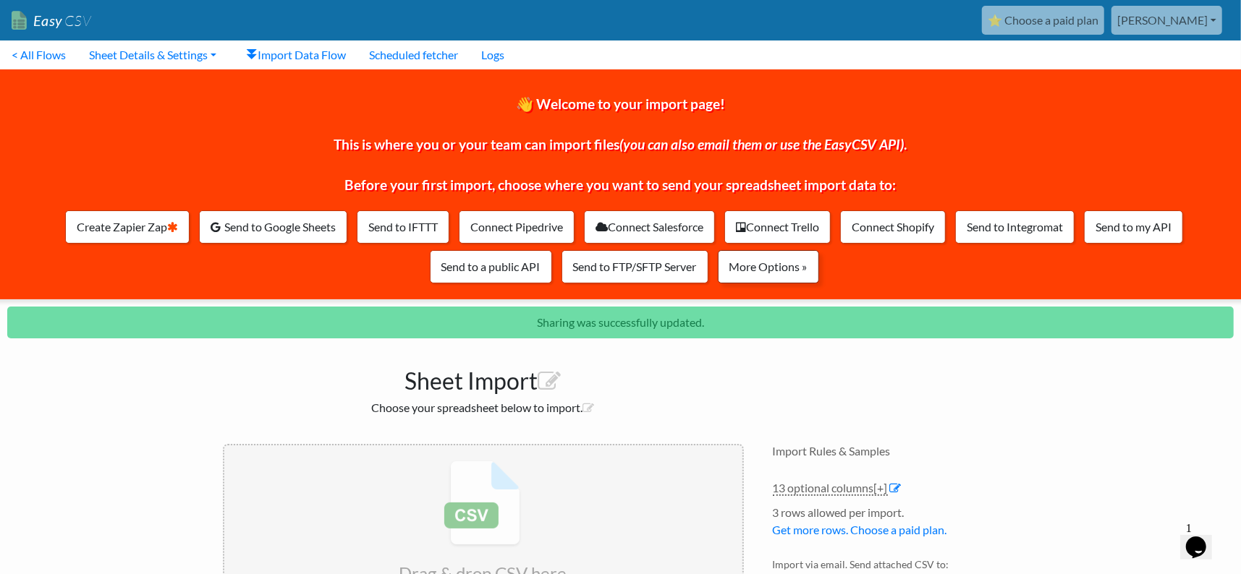
click at [819, 274] on link "More Options »" at bounding box center [768, 266] width 101 height 33
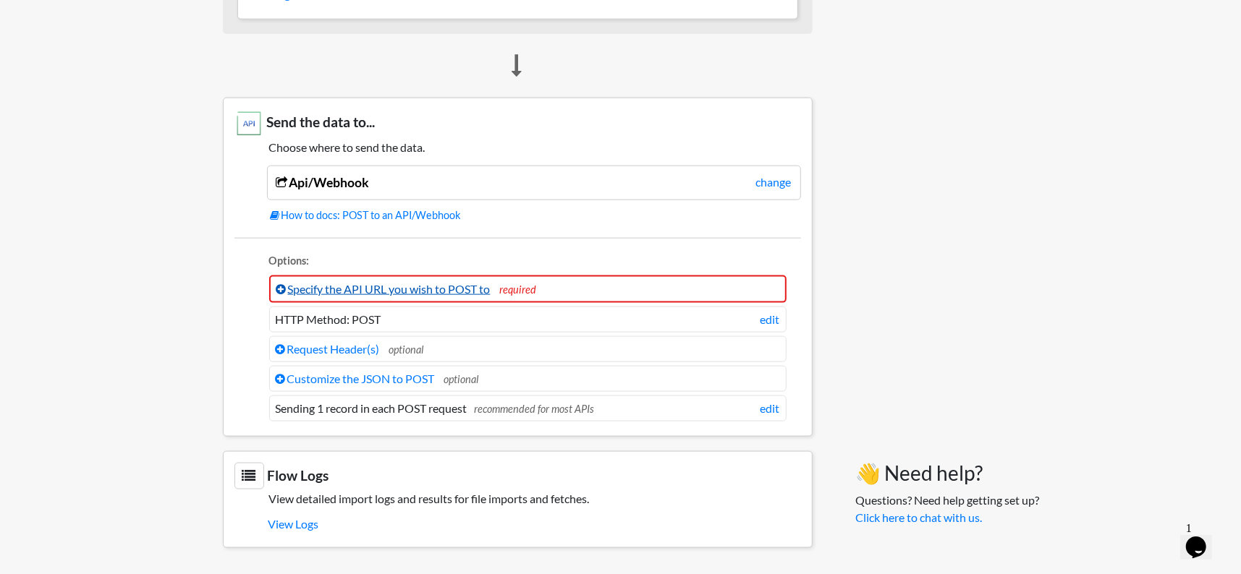
click at [404, 282] on link "Specify the API URL you wish to POST to" at bounding box center [383, 289] width 214 height 14
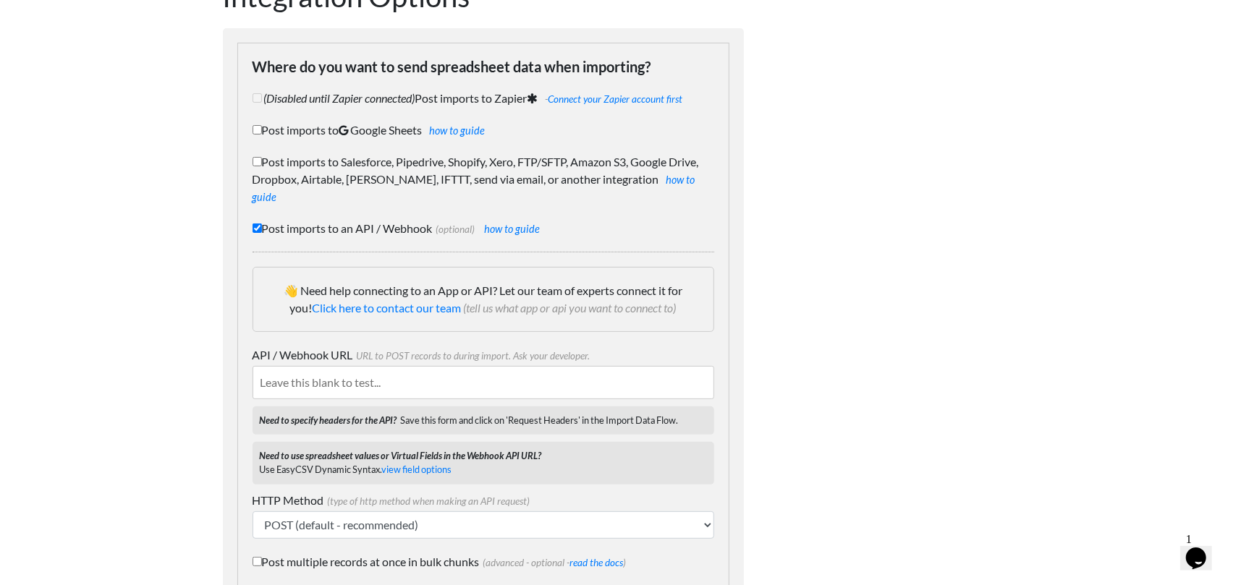
scroll to position [79, 0]
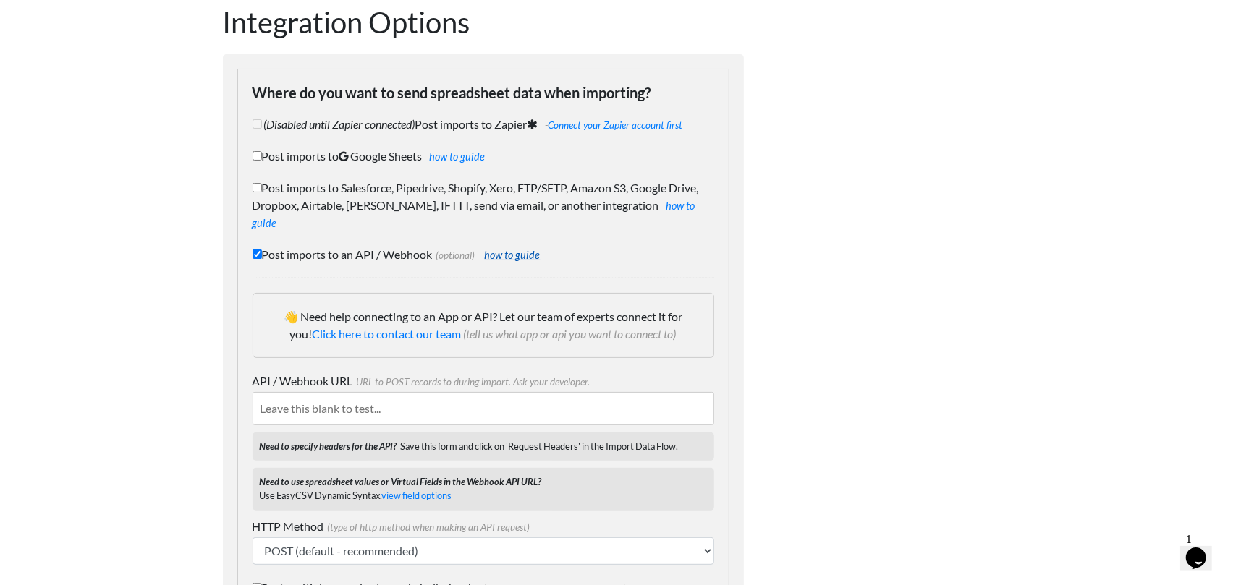
click at [540, 261] on link "how to guide" at bounding box center [513, 255] width 56 height 12
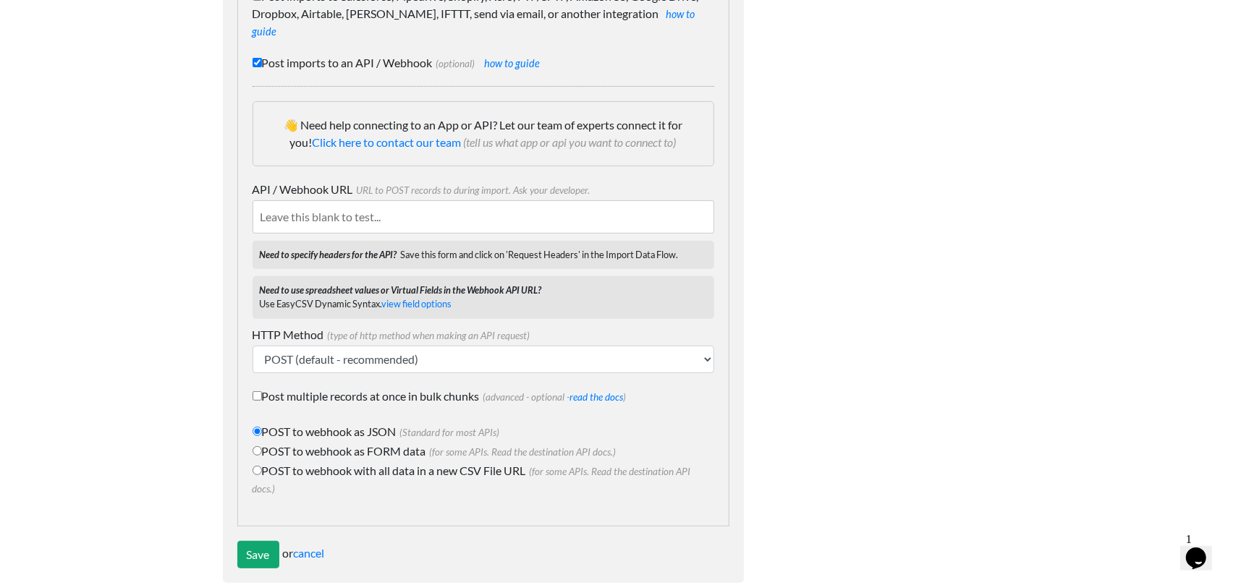
scroll to position [296, 0]
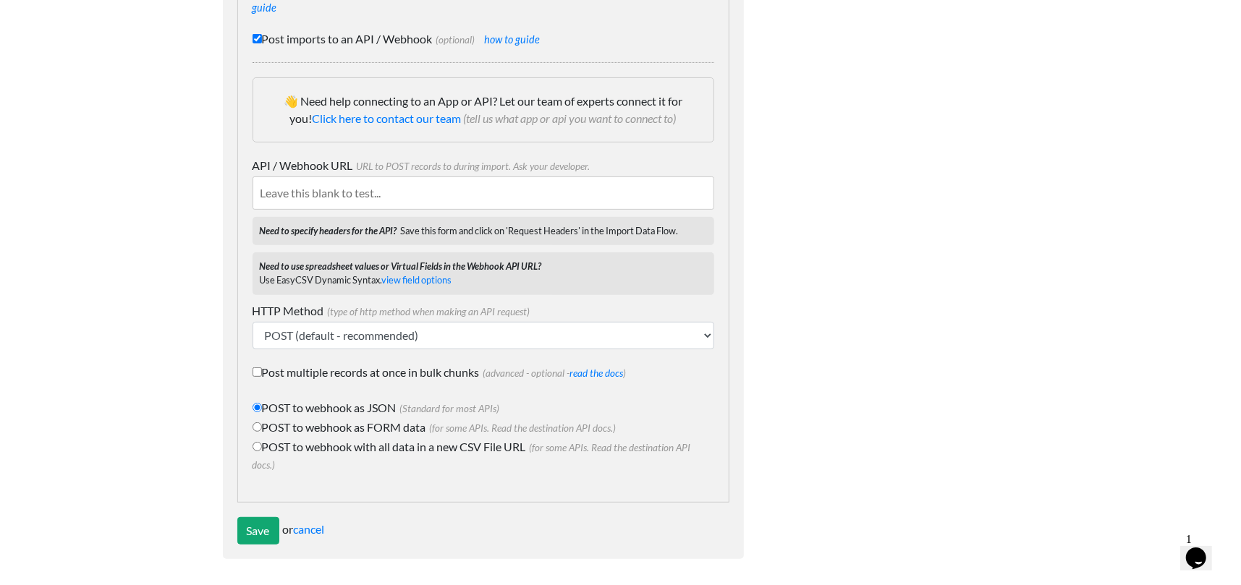
click at [412, 210] on input "API / Webhook URL URL to POST records to during import. Ask your developer." at bounding box center [483, 192] width 462 height 33
paste input "96iHsfowqTuRVEeKDNKCwAtt"
type input "96iHsfowqTuRVEeKDNKCwAtt"
drag, startPoint x: 503, startPoint y: 314, endPoint x: 183, endPoint y: 291, distance: 321.3
click at [183, 291] on body "Easy CSV ⭐ Choose a paid plan tammy Vipparkingsolutions All Flows All CSV Gener…" at bounding box center [620, 140] width 1241 height 868
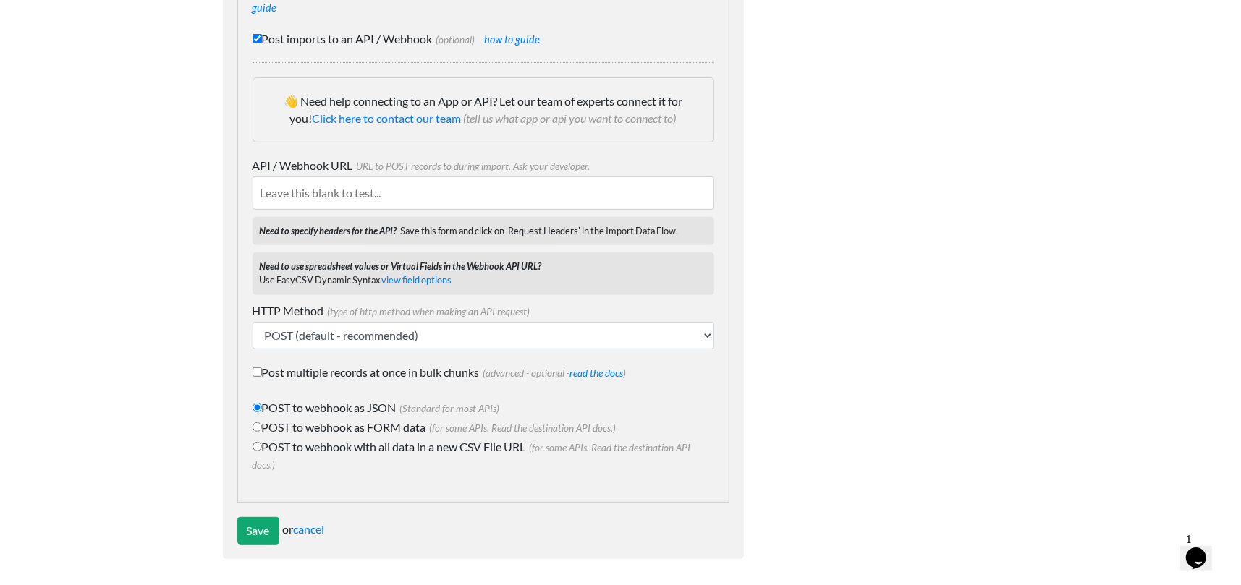
drag, startPoint x: 269, startPoint y: 322, endPoint x: 131, endPoint y: 239, distance: 160.9
click at [131, 239] on body "Easy CSV ⭐ Choose a paid plan tammy Vipparkingsolutions All Flows All CSV Gener…" at bounding box center [620, 140] width 1241 height 868
click at [360, 210] on input "API / Webhook URL URL to POST records to during import. Ask your developer." at bounding box center [483, 192] width 462 height 33
paste input "https://eo6dddo8gh4lzbs.m.pipedream.net/"
type input "https://eo6dddo8gh4lzbs.m.pipedream.net/"
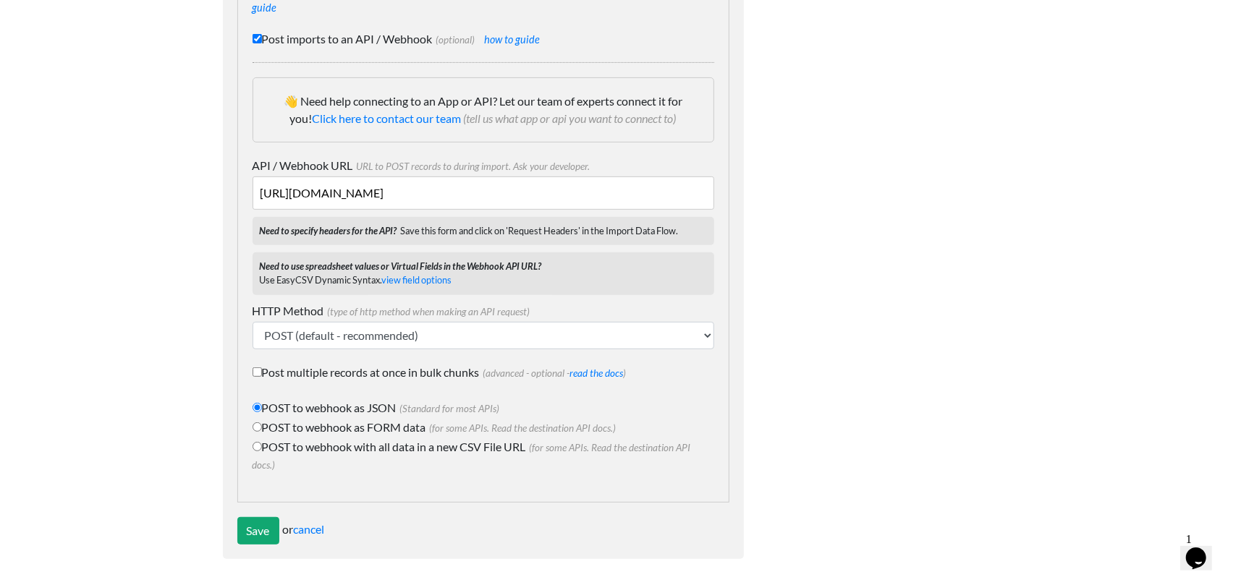
click at [797, 418] on div "Dynamic Value Syntax Copy & paste the text from the right-column below into you…" at bounding box center [895, 174] width 275 height 799
click at [566, 346] on select "POST (default - recommended) PUT GET (not standard) DELETE (not standard)" at bounding box center [483, 335] width 462 height 27
click at [252, 335] on select "POST (default - recommended) PUT GET (not standard) DELETE (not standard)" at bounding box center [483, 335] width 462 height 27
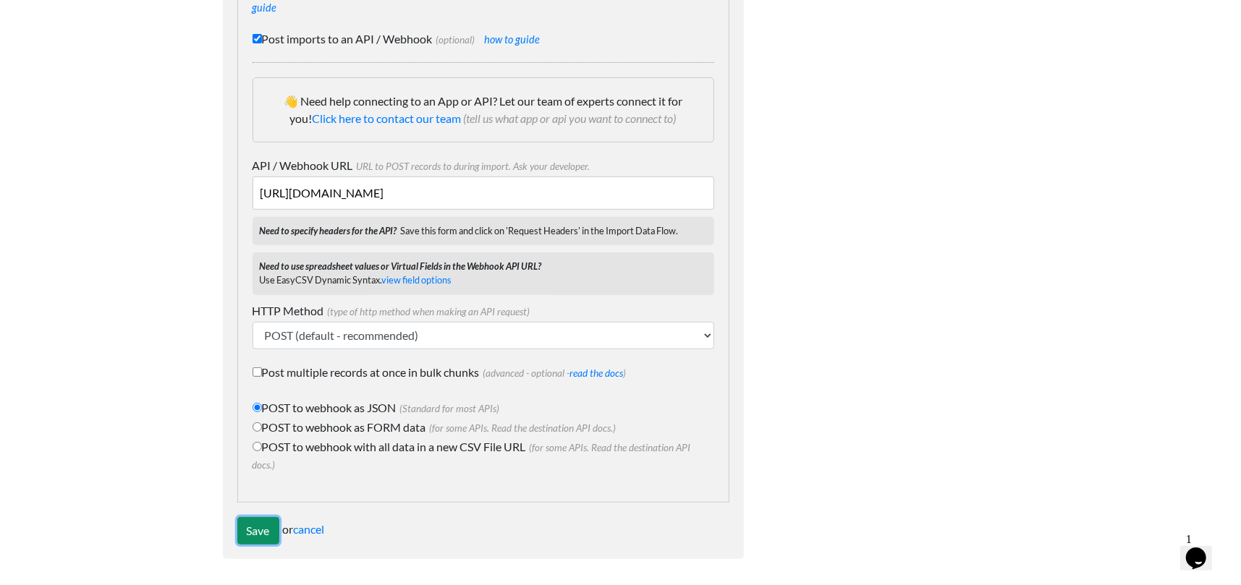
click at [265, 523] on input "Save" at bounding box center [258, 530] width 42 height 27
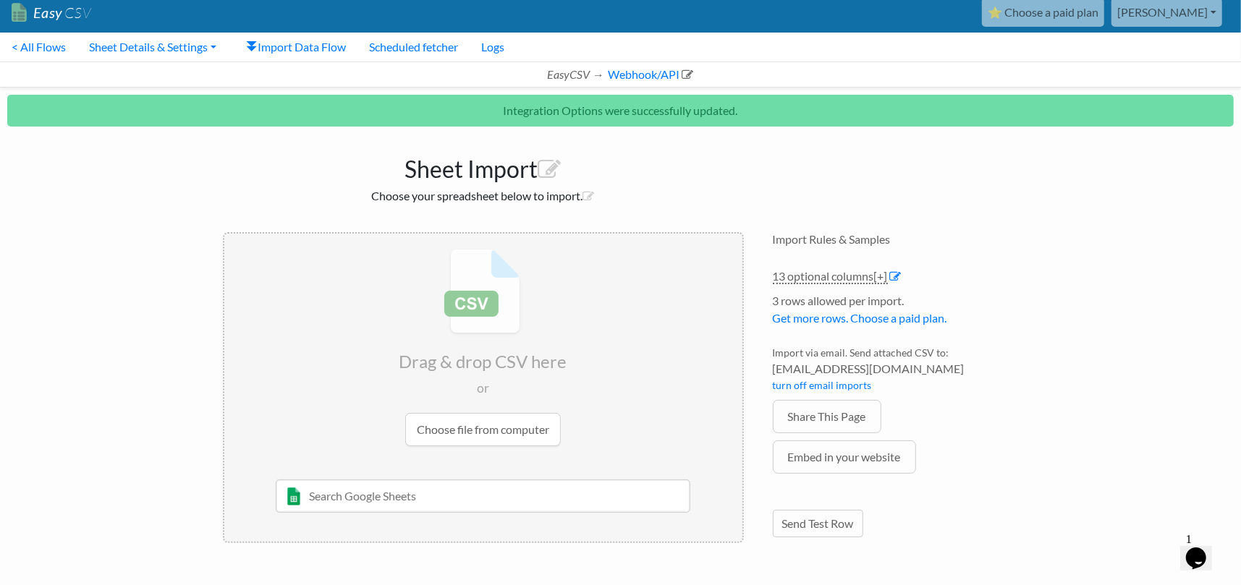
scroll to position [69, 0]
click at [483, 417] on input "file" at bounding box center [483, 348] width 518 height 228
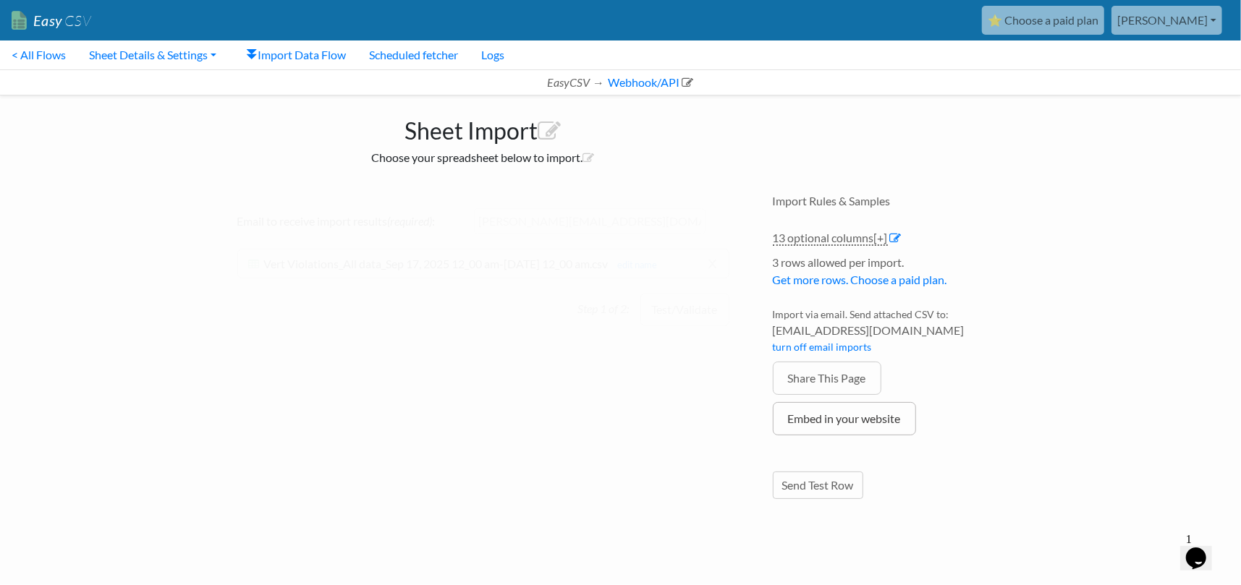
scroll to position [19, 0]
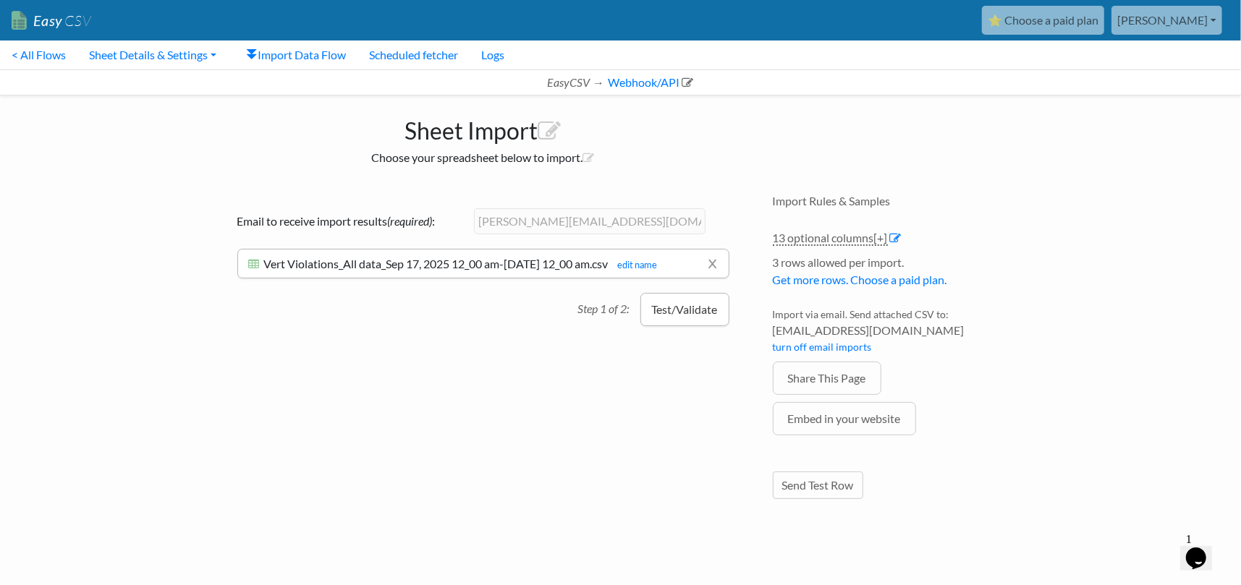
click at [652, 326] on button "Test/Validate" at bounding box center [684, 309] width 89 height 33
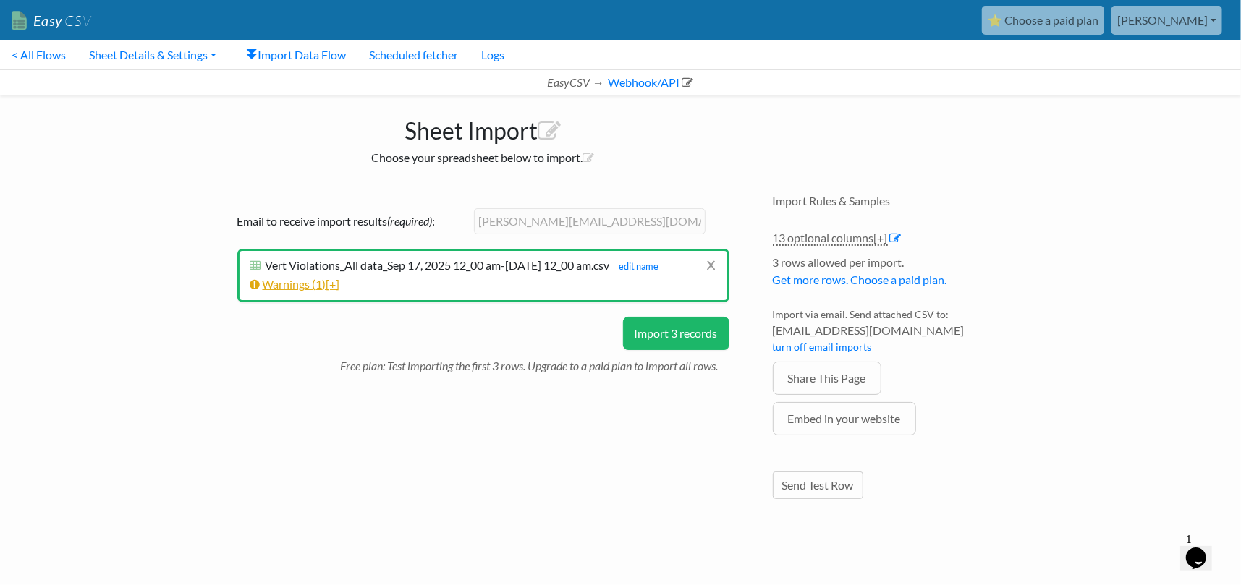
click at [328, 291] on link "Warnings ( 1 ) [+]" at bounding box center [295, 284] width 90 height 14
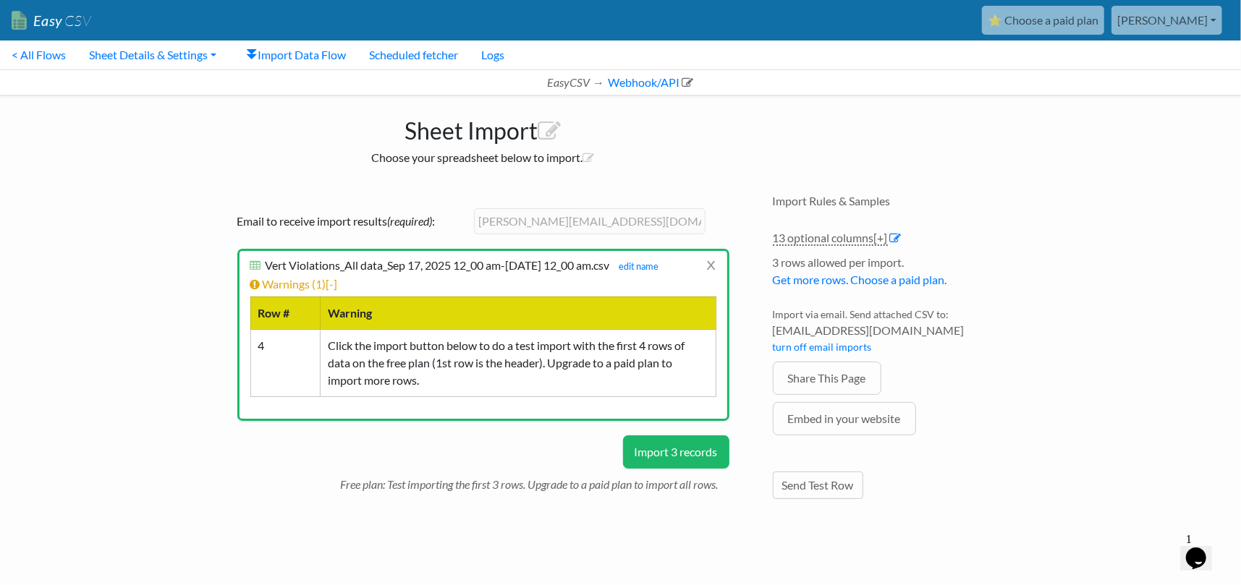
click at [666, 469] on button "Import 3 records" at bounding box center [676, 451] width 106 height 33
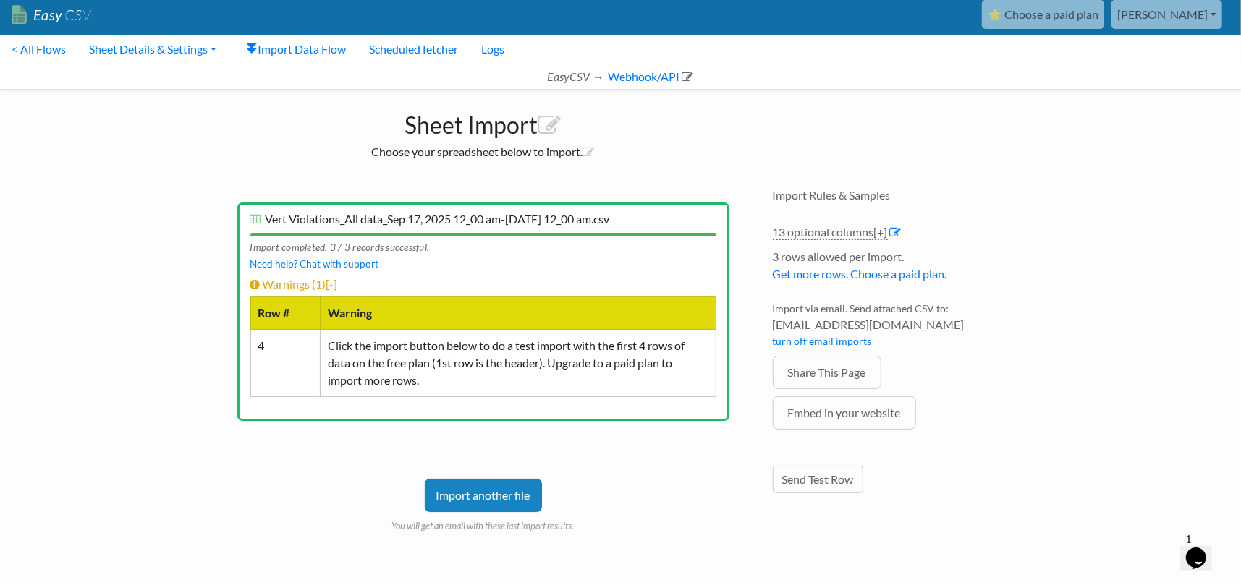
scroll to position [92, 0]
click at [855, 466] on link "Send Test Row" at bounding box center [818, 479] width 90 height 27
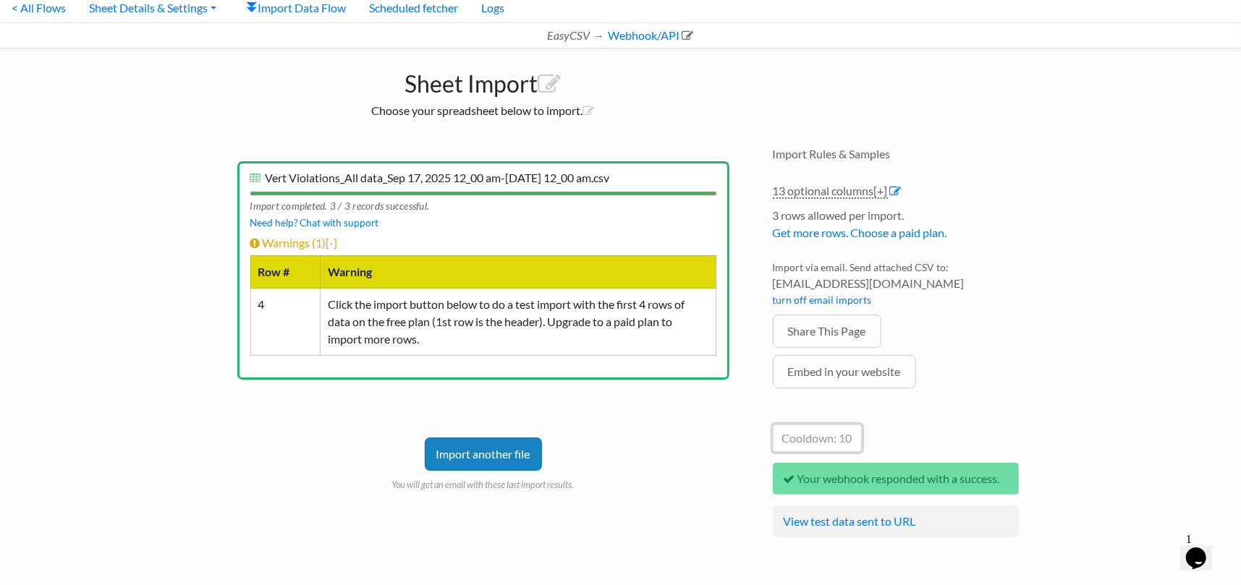
scroll to position [134, 0]
click at [916, 519] on link "View test data sent to URL" at bounding box center [849, 521] width 132 height 14
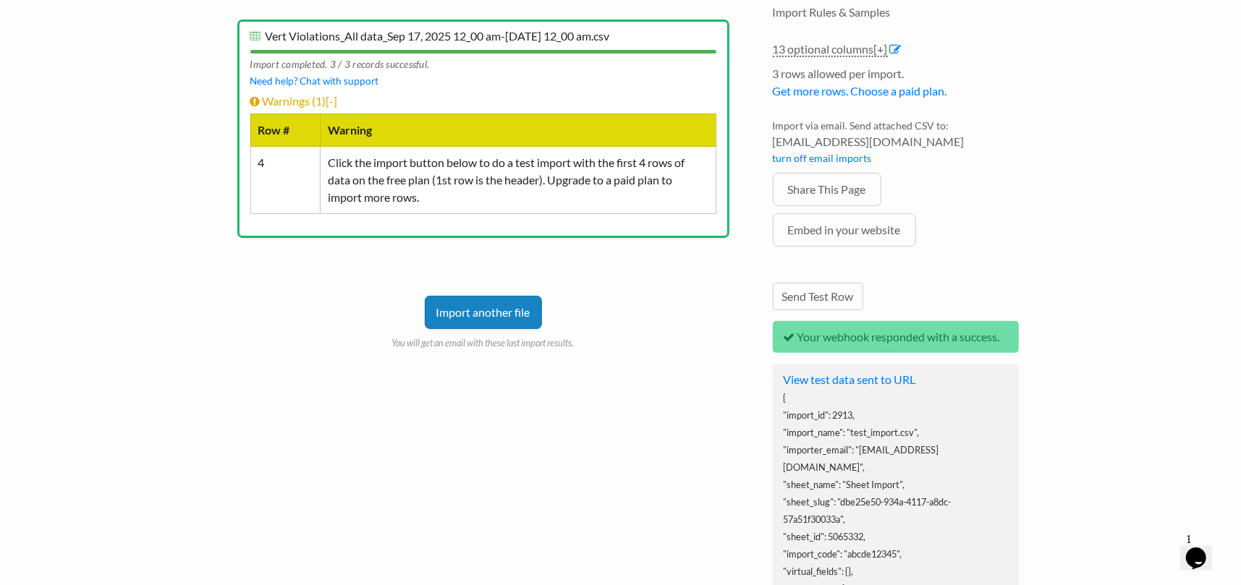
scroll to position [119, 0]
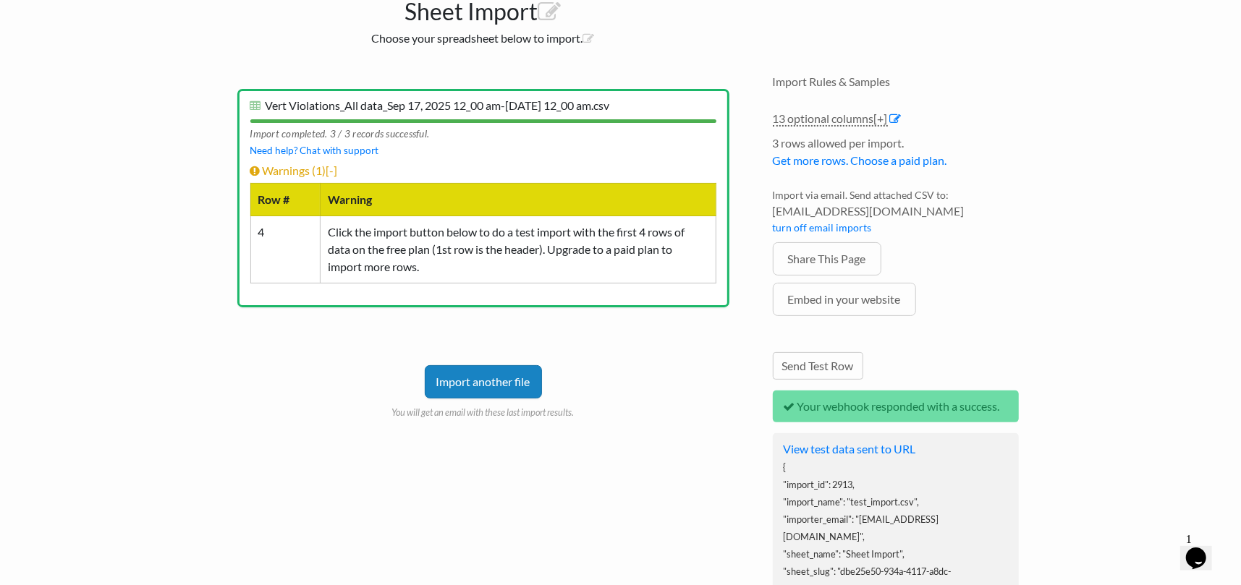
click at [650, 396] on div "Import another file You will get an email with these last import results." at bounding box center [483, 371] width 492 height 98
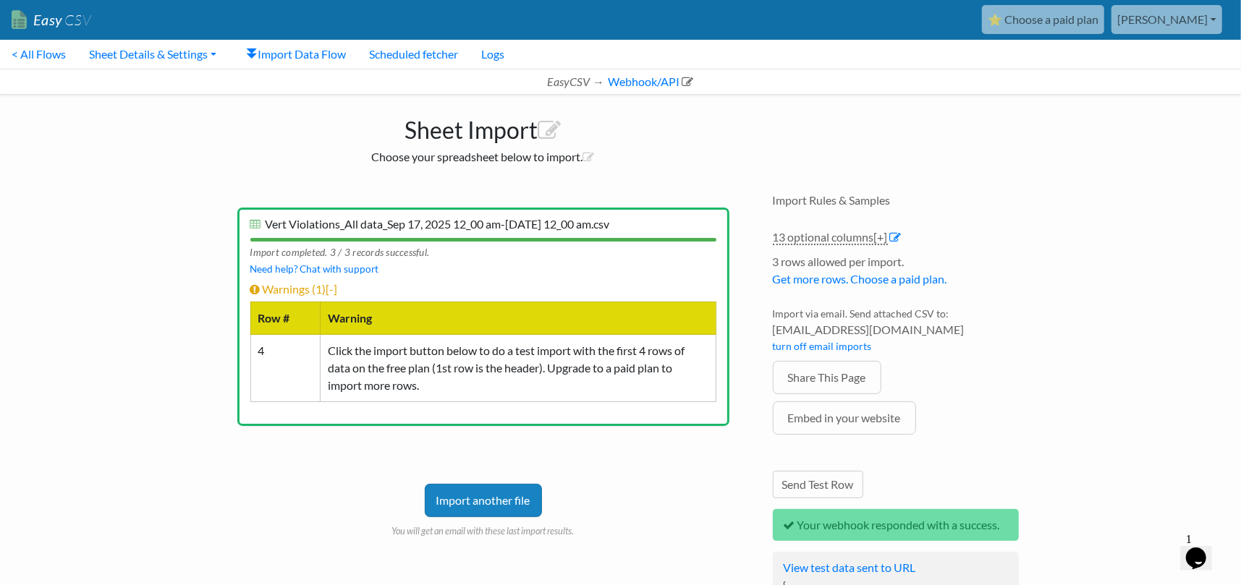
scroll to position [0, 0]
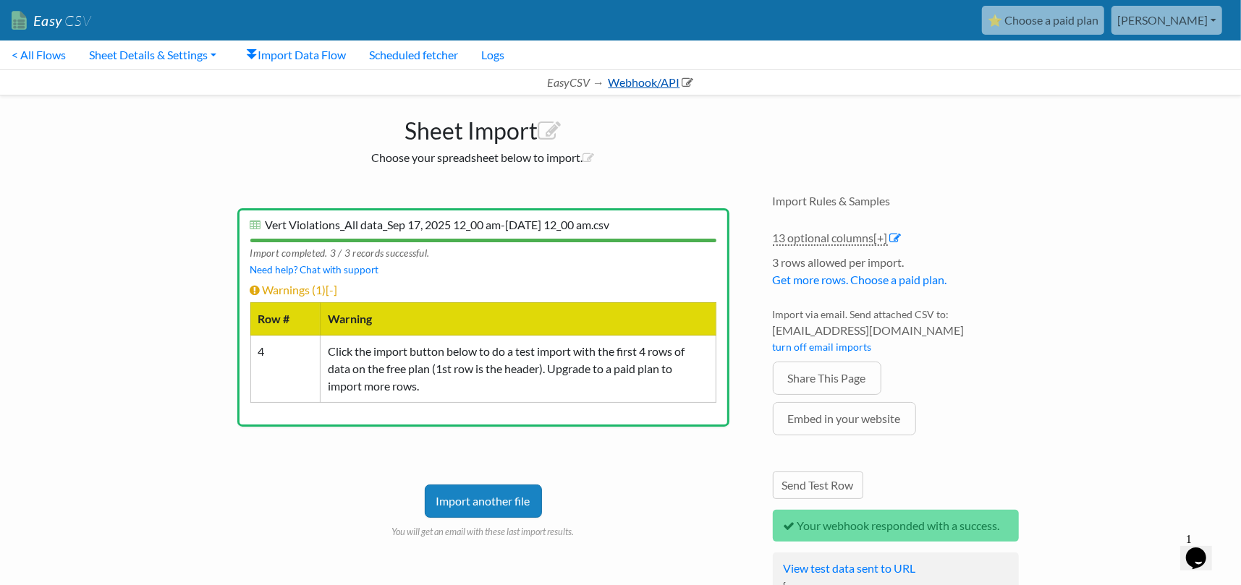
click at [647, 89] on link "Webhook/API" at bounding box center [649, 82] width 88 height 14
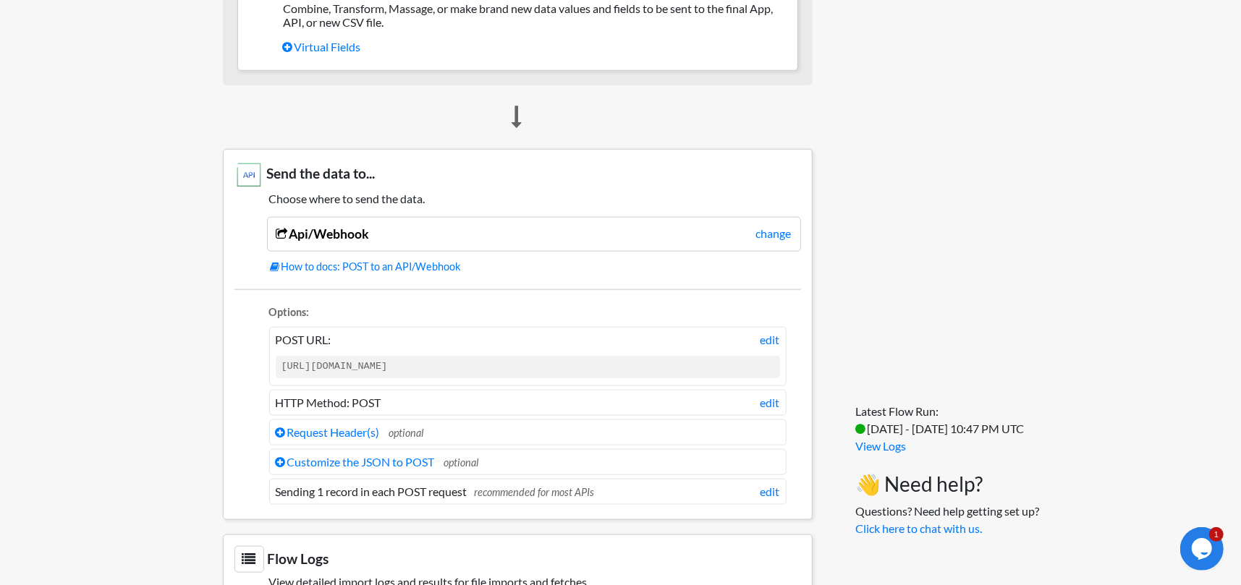
scroll to position [1013, 0]
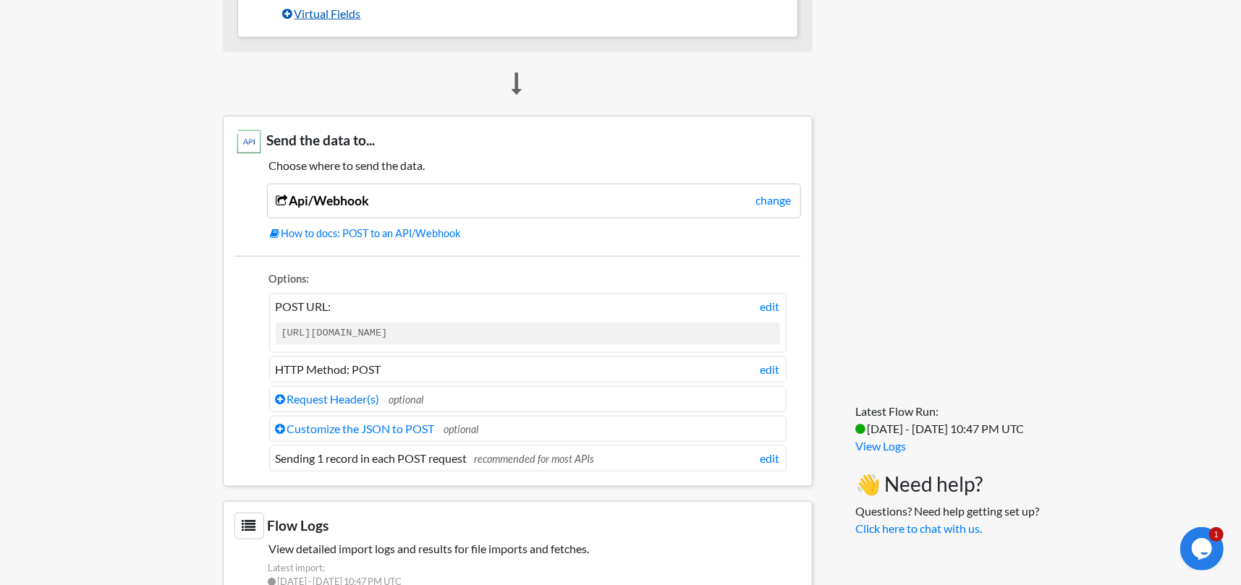
click at [344, 26] on link "Virtual Fields" at bounding box center [534, 13] width 503 height 25
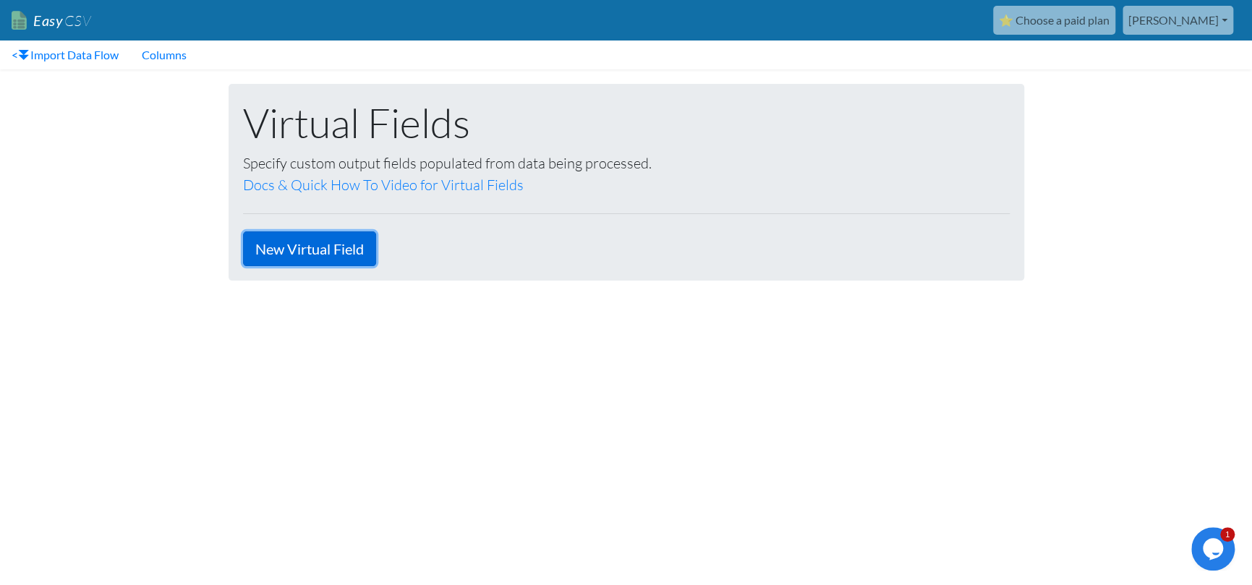
click at [360, 266] on link "New Virtual Field" at bounding box center [309, 248] width 133 height 35
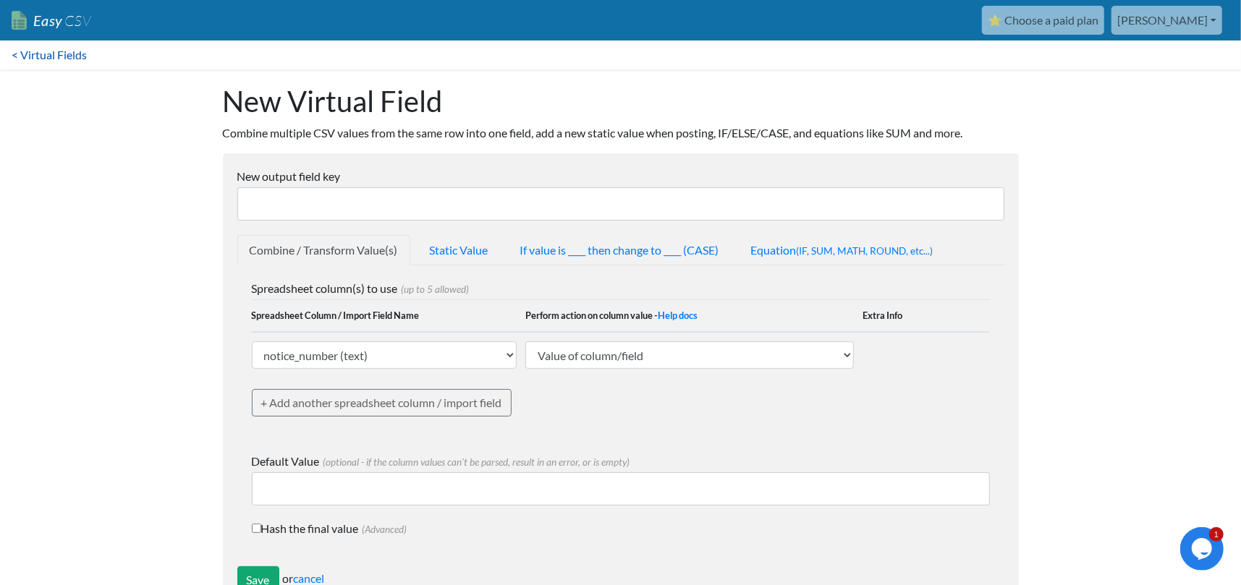
click at [67, 60] on link "< Virtual Fields" at bounding box center [49, 55] width 98 height 29
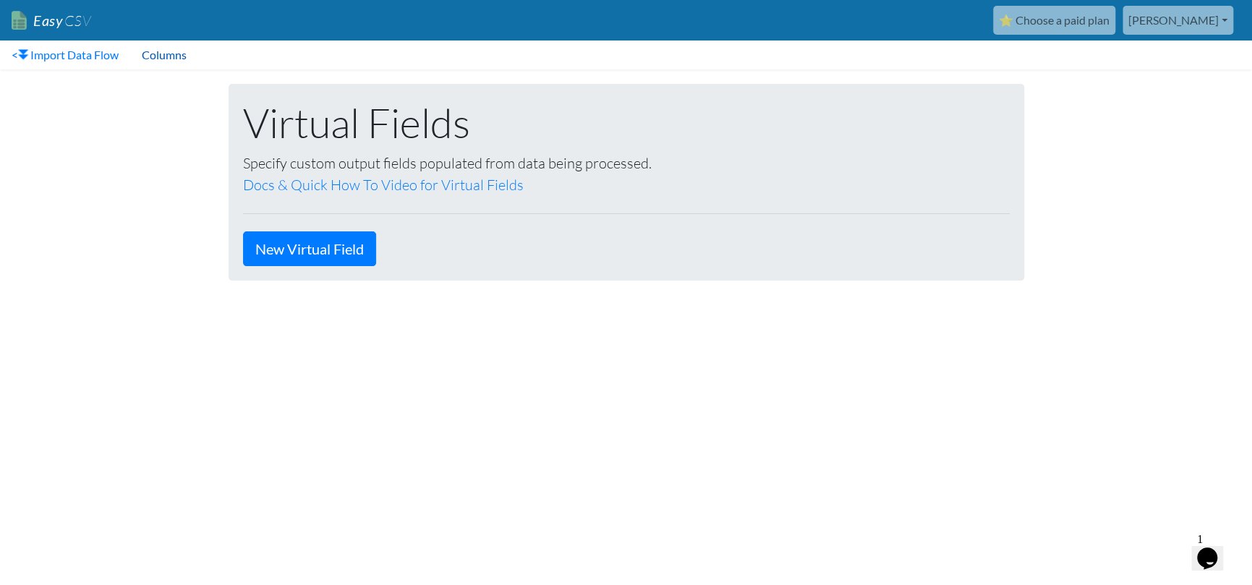
click at [195, 58] on link "Columns" at bounding box center [164, 55] width 68 height 29
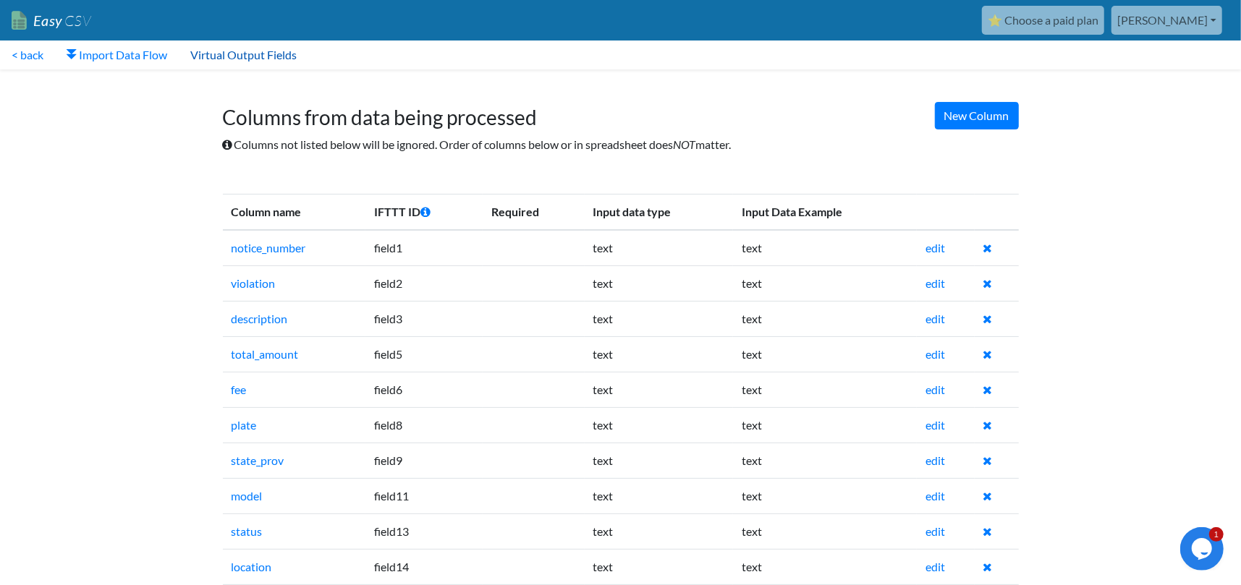
click at [308, 59] on link "Virtual Output Fields" at bounding box center [243, 55] width 129 height 29
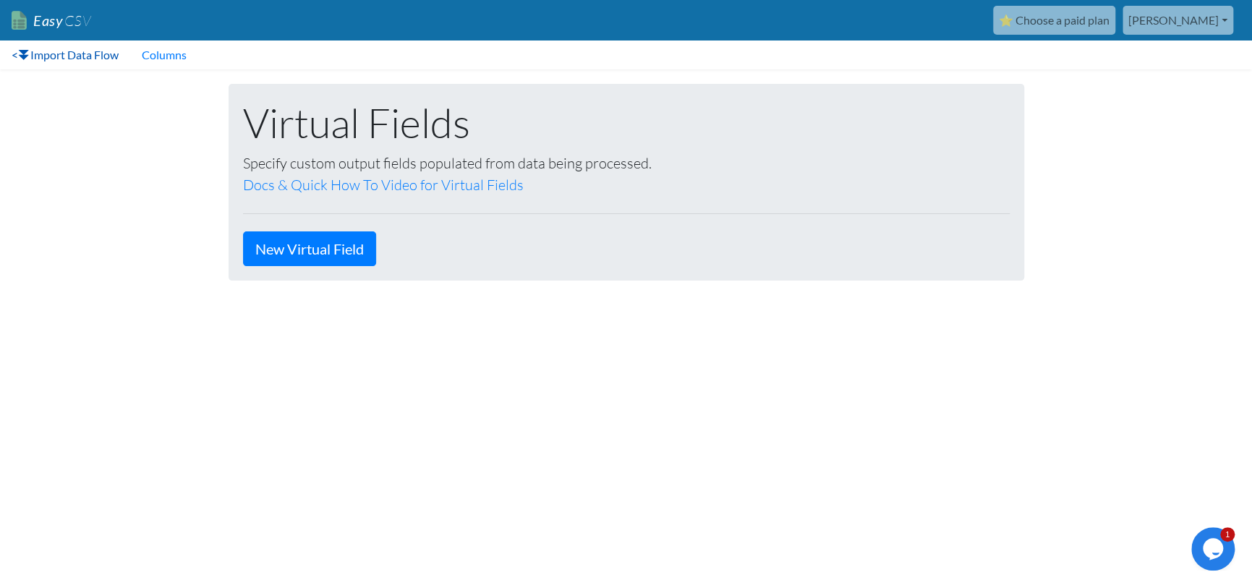
click at [14, 56] on link "< Import Data Flow" at bounding box center [65, 55] width 130 height 29
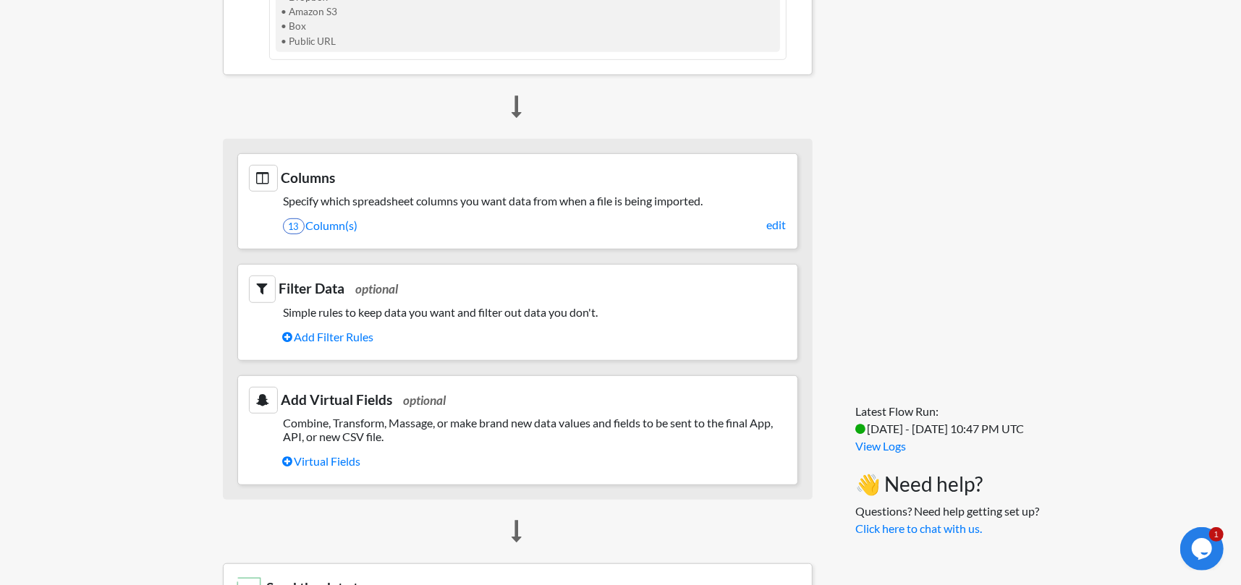
scroll to position [579, 0]
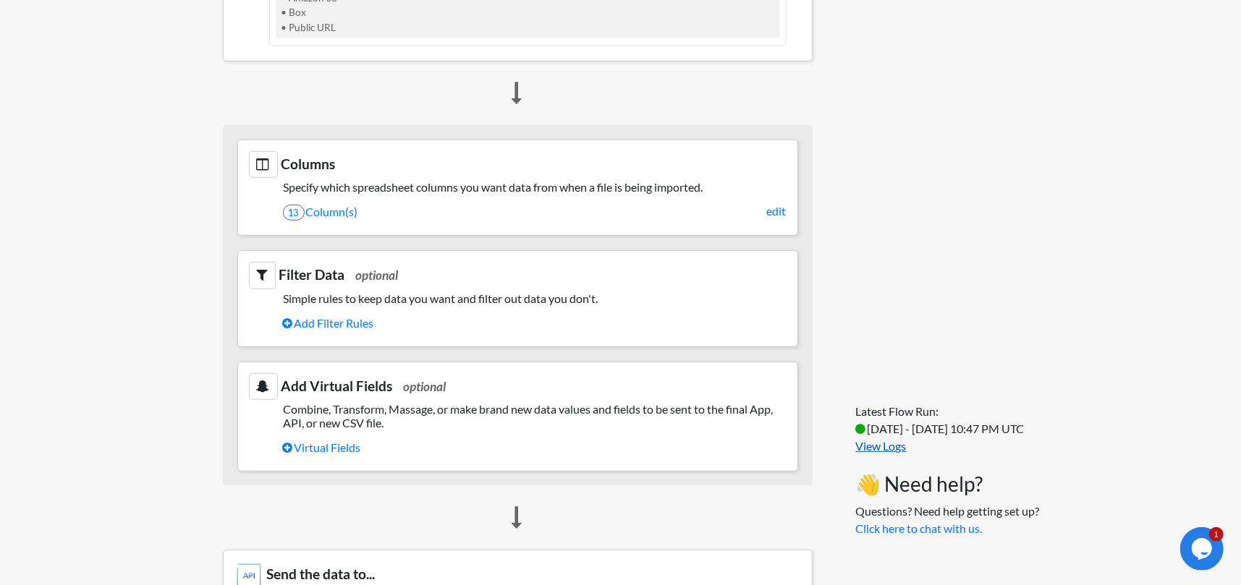
click at [903, 439] on link "View Logs" at bounding box center [881, 446] width 51 height 14
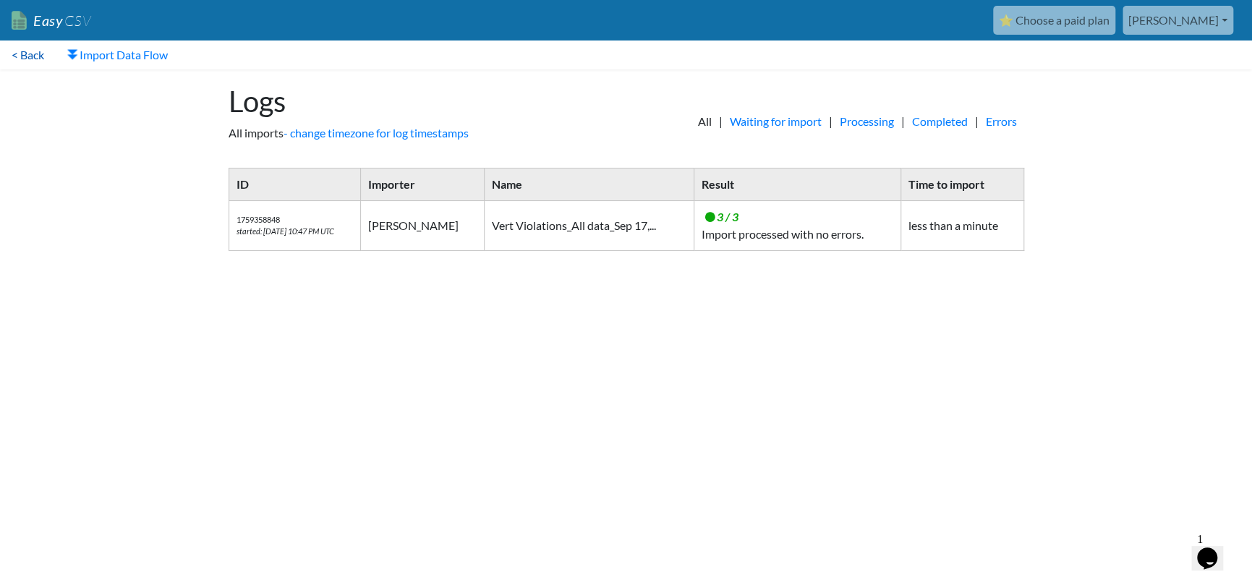
click at [31, 64] on link "< Back" at bounding box center [28, 55] width 56 height 29
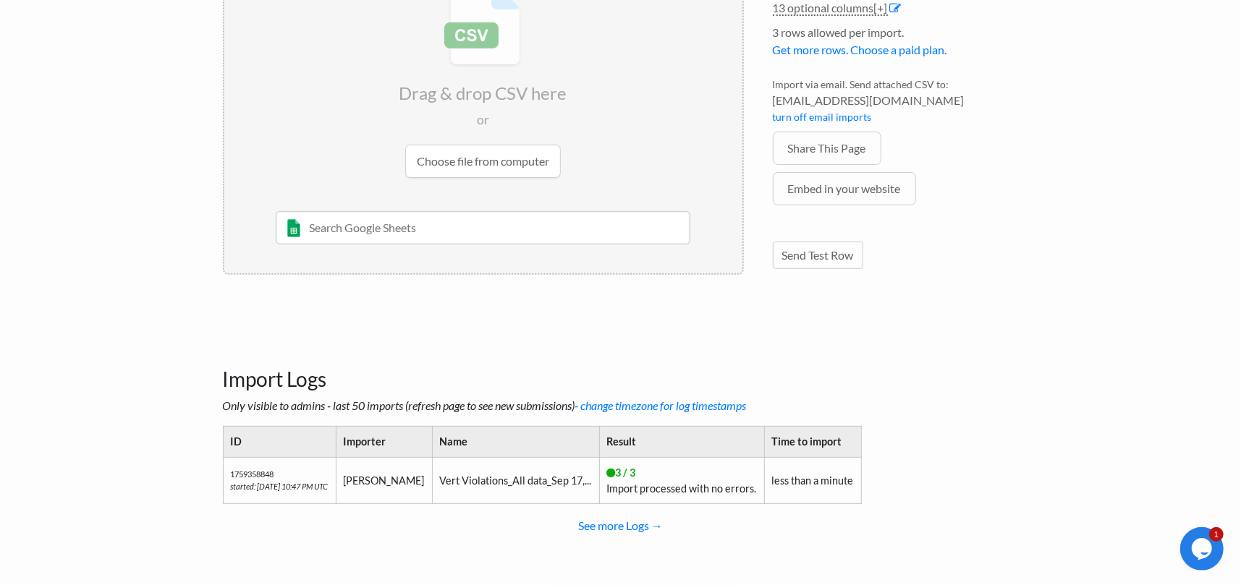
scroll to position [326, 0]
